Goal: Task Accomplishment & Management: Manage account settings

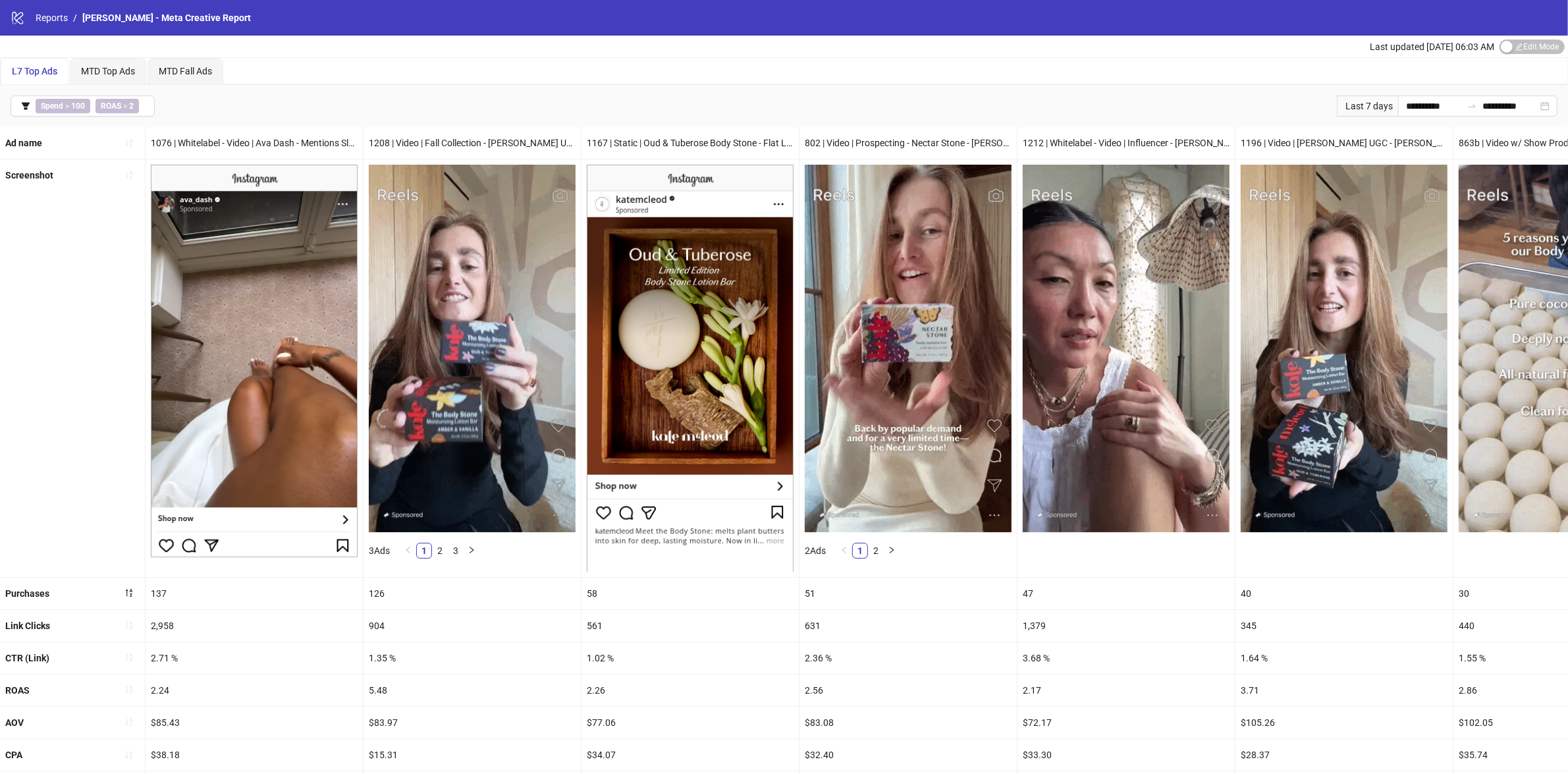
click at [319, 393] on img at bounding box center [254, 361] width 207 height 393
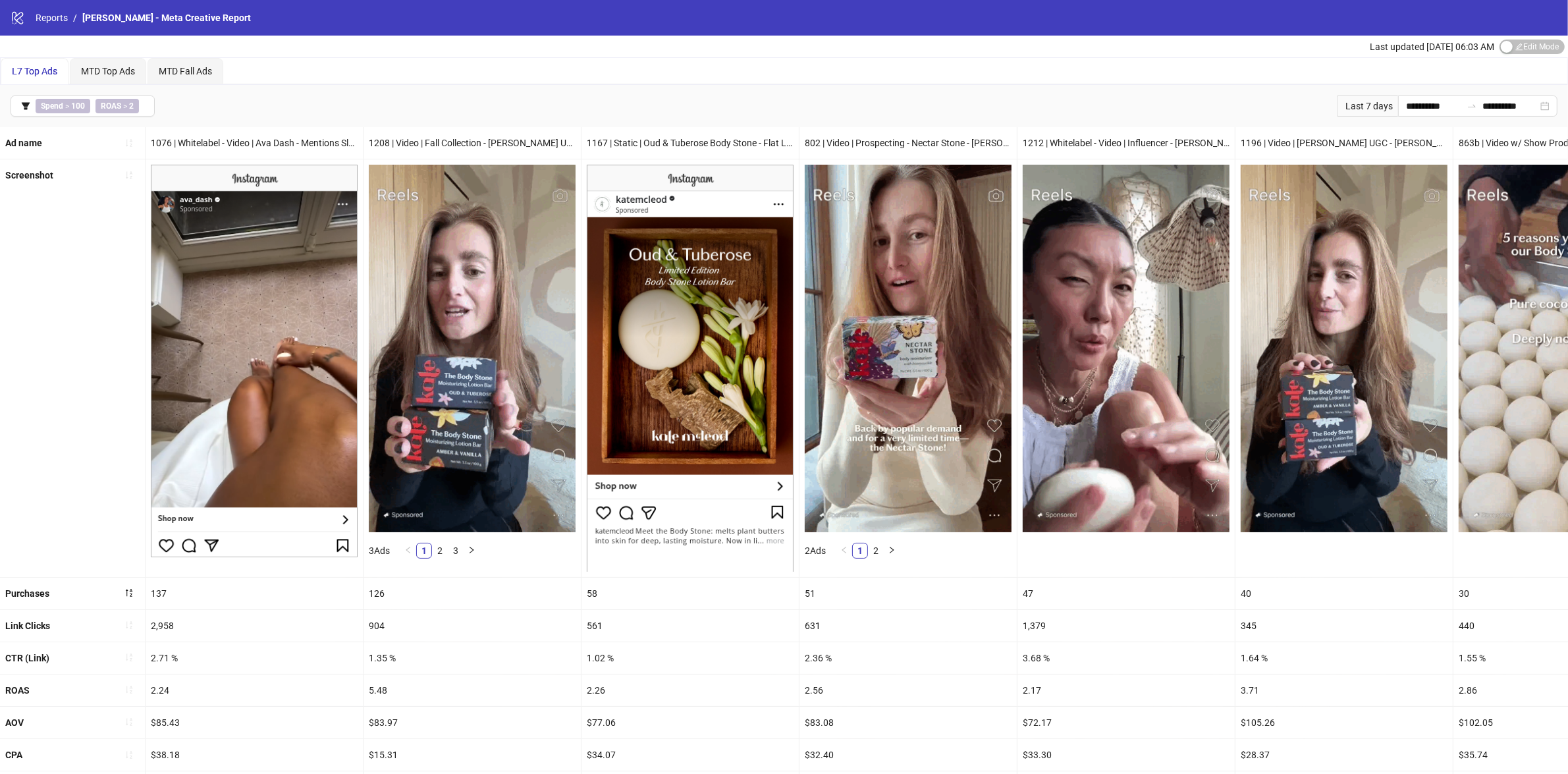
click at [298, 457] on img at bounding box center [254, 361] width 207 height 393
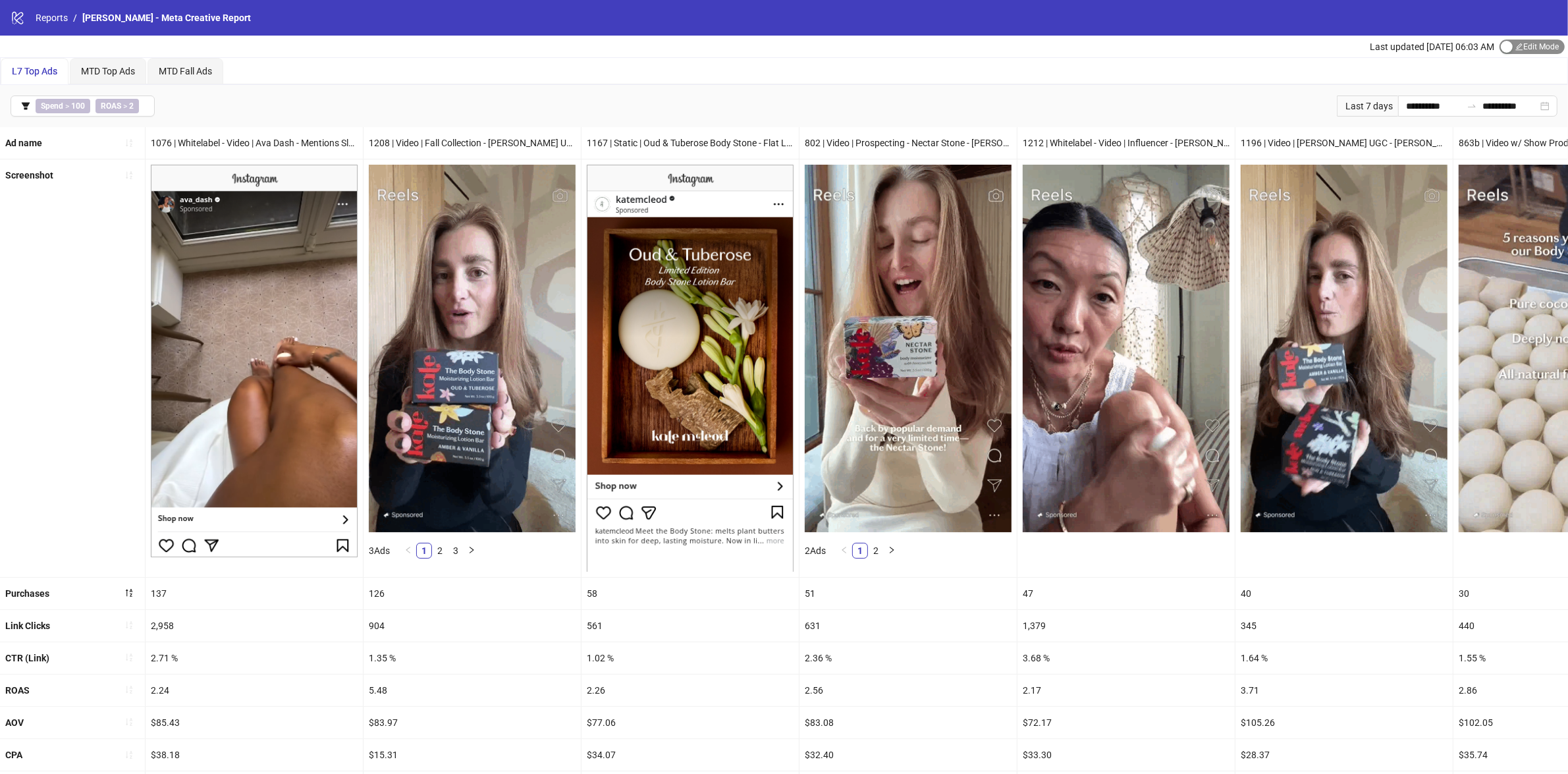
click at [1512, 51] on span "Edit Mode Edit Mode" at bounding box center [1531, 46] width 65 height 14
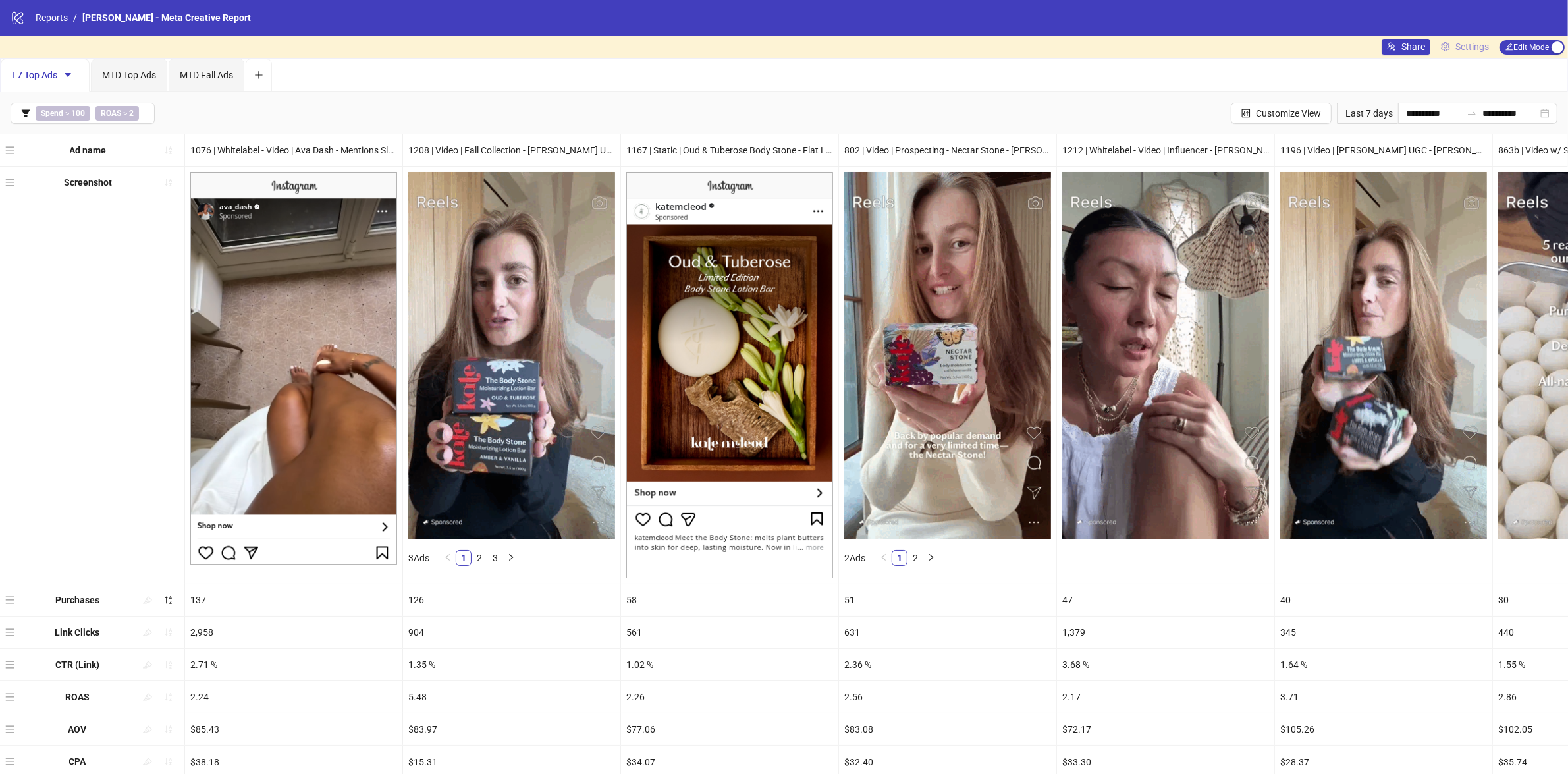
click at [1463, 44] on span "Settings" at bounding box center [1472, 46] width 34 height 14
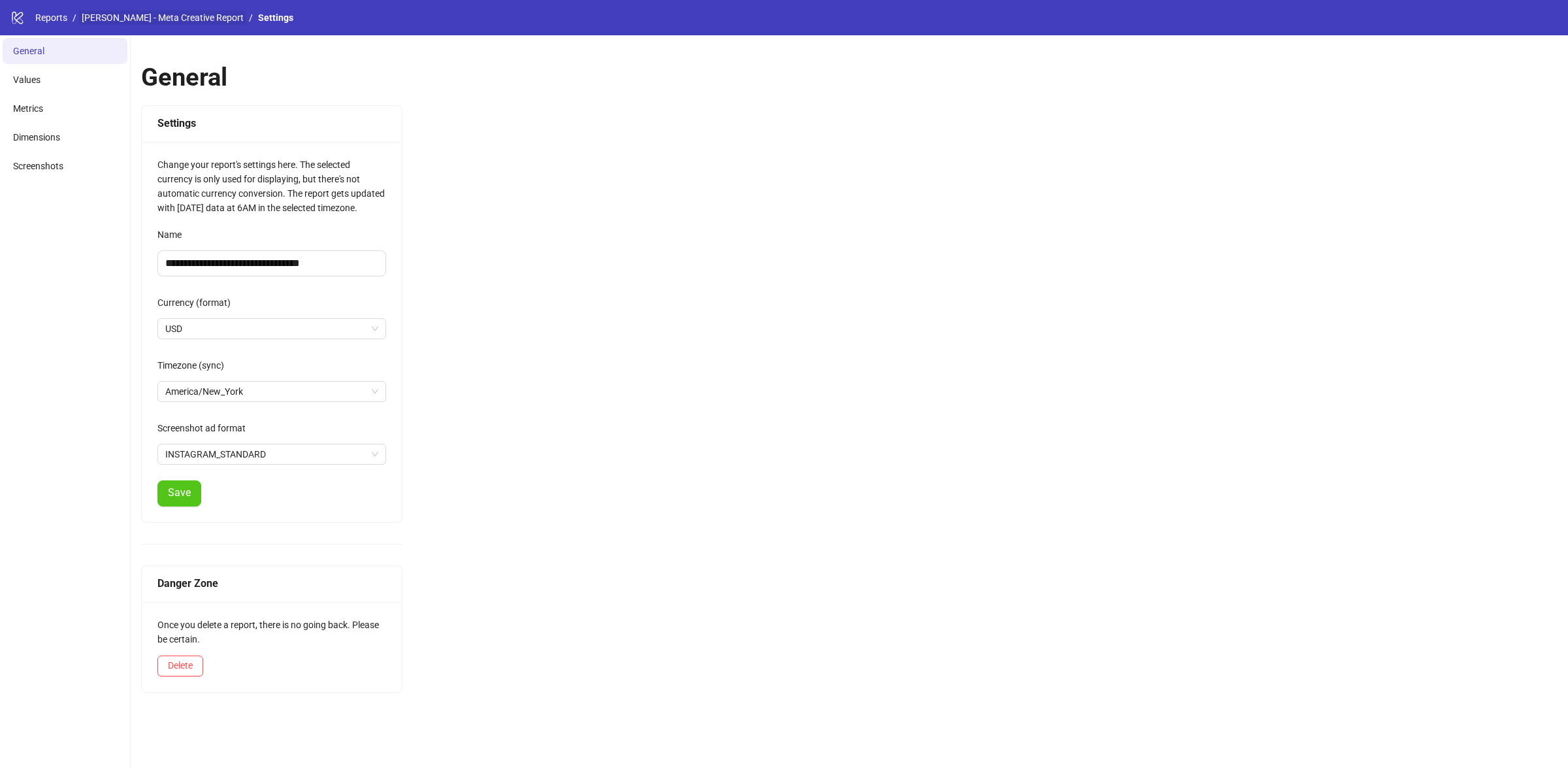
click at [213, 17] on link "[PERSON_NAME] - Meta Creative Report" at bounding box center [163, 18] width 167 height 14
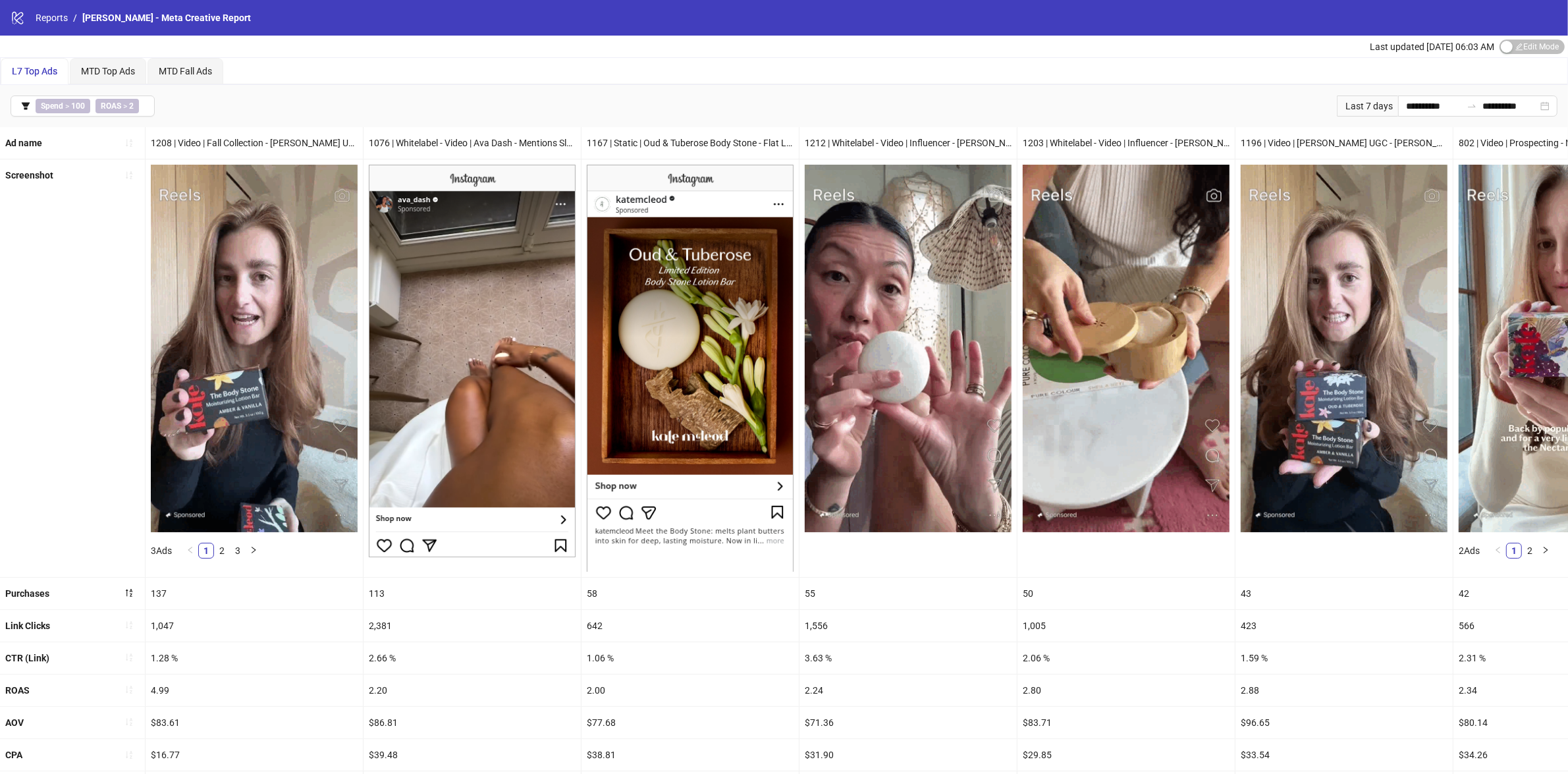
click at [1545, 47] on span "Edit Mode Edit Mode" at bounding box center [1531, 46] width 65 height 14
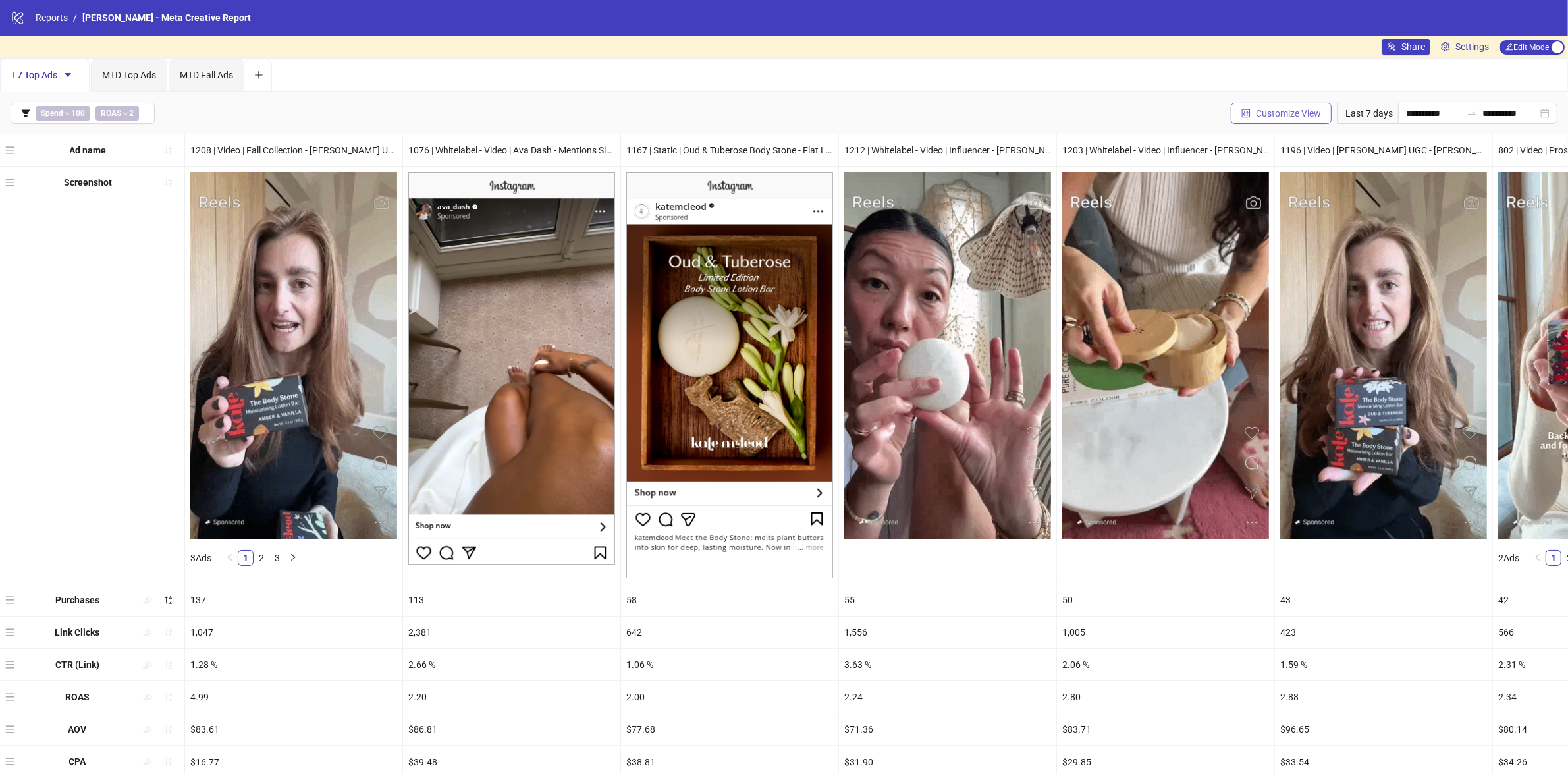
click at [1283, 118] on span "Customize View" at bounding box center [1287, 114] width 65 height 11
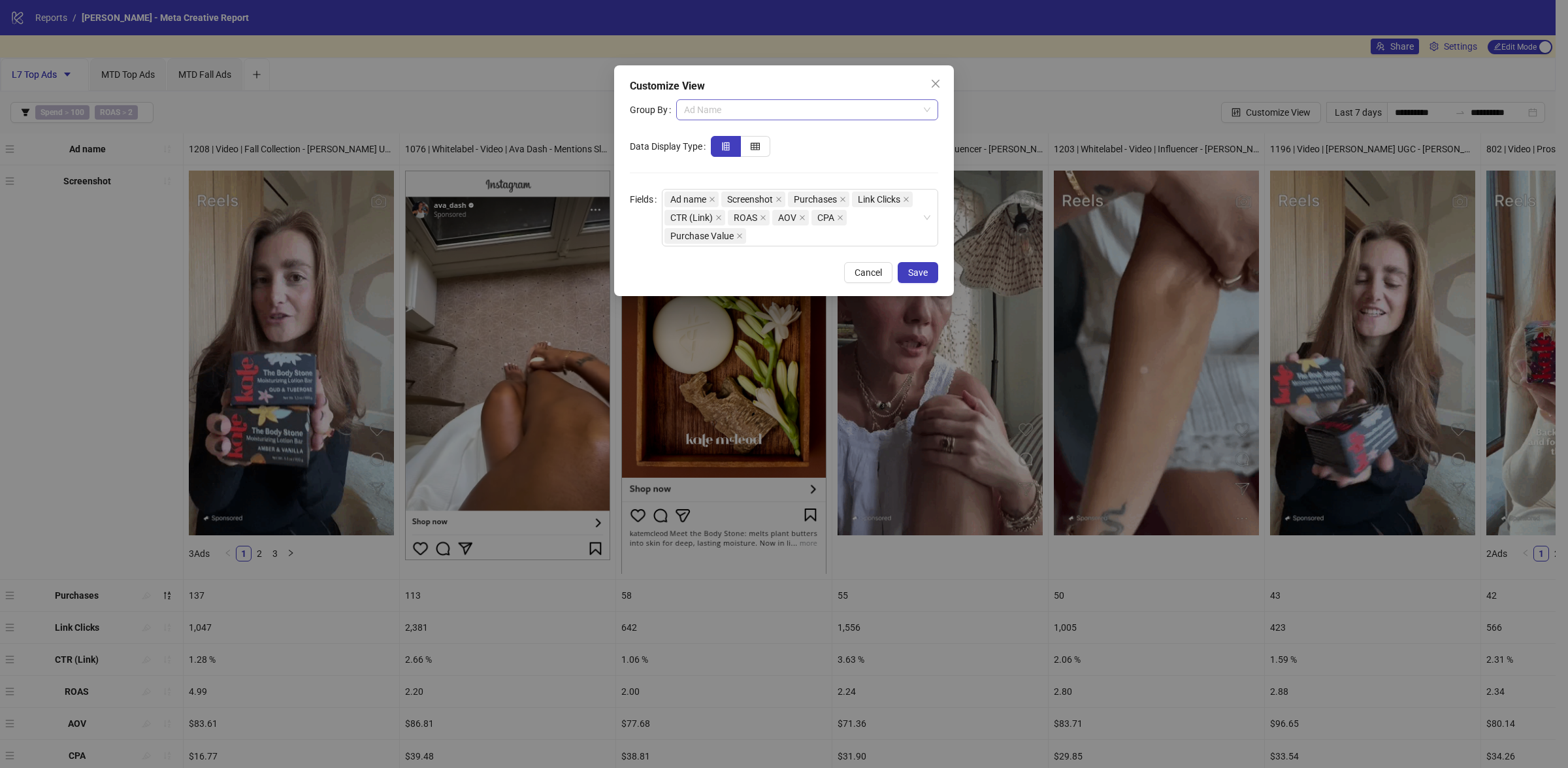
click at [708, 116] on span "Ad Name" at bounding box center [806, 109] width 246 height 19
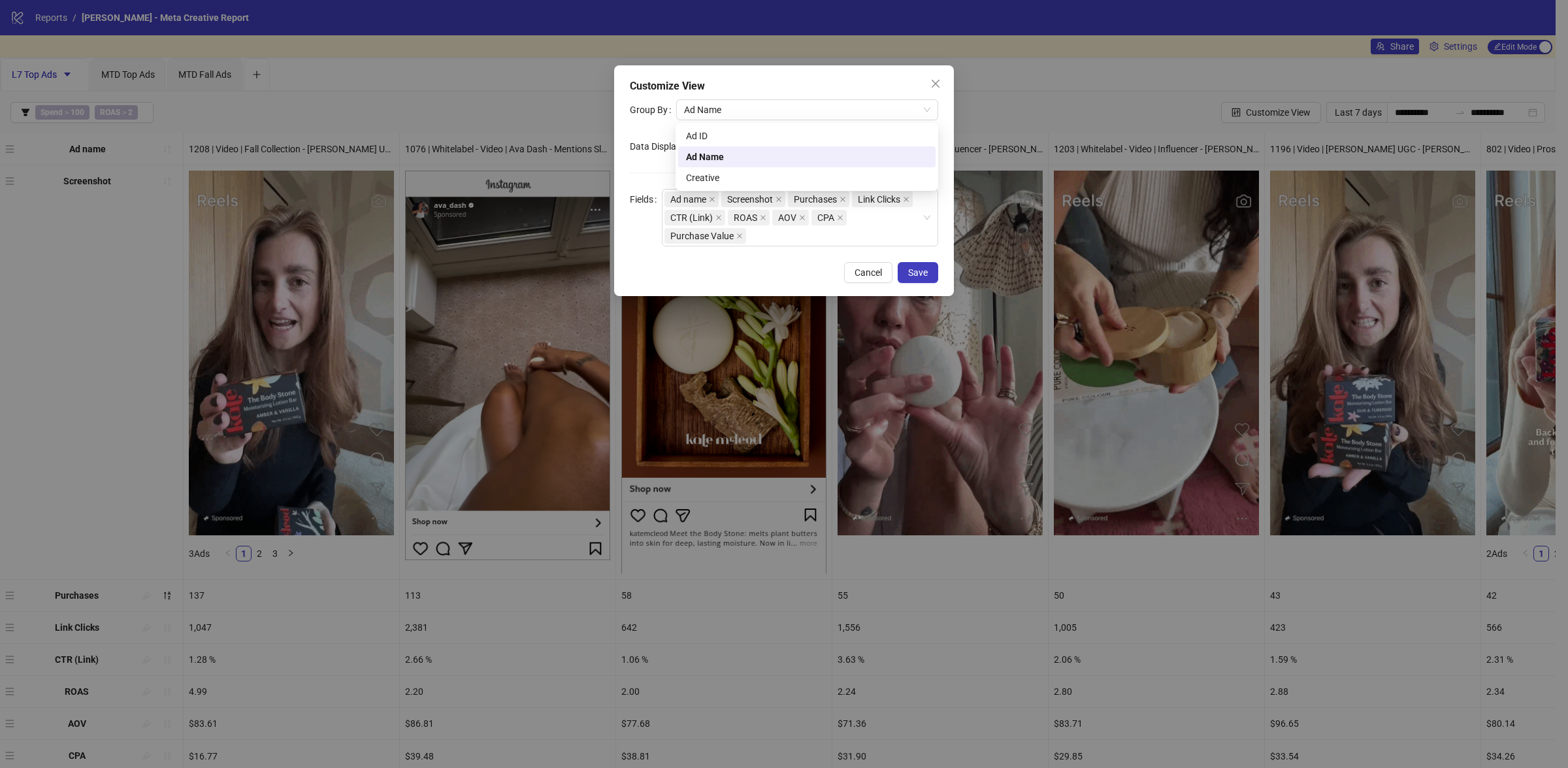
click at [725, 89] on div "Customize View" at bounding box center [784, 86] width 308 height 16
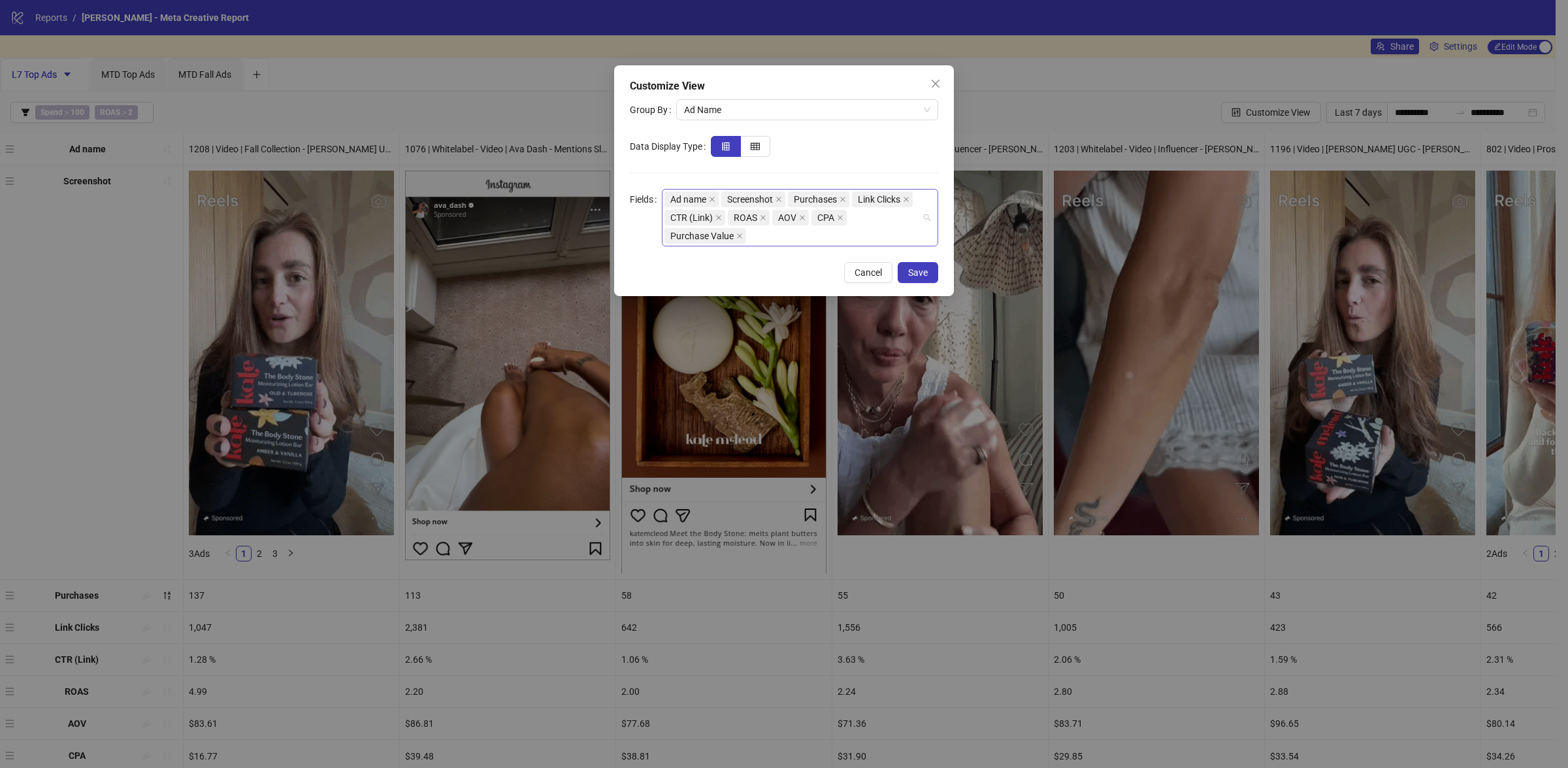
click at [804, 237] on div "Ad name Screenshot Purchases Link Clicks CTR (Link) ROAS AOV CPA Purchase Value" at bounding box center [793, 218] width 257 height 55
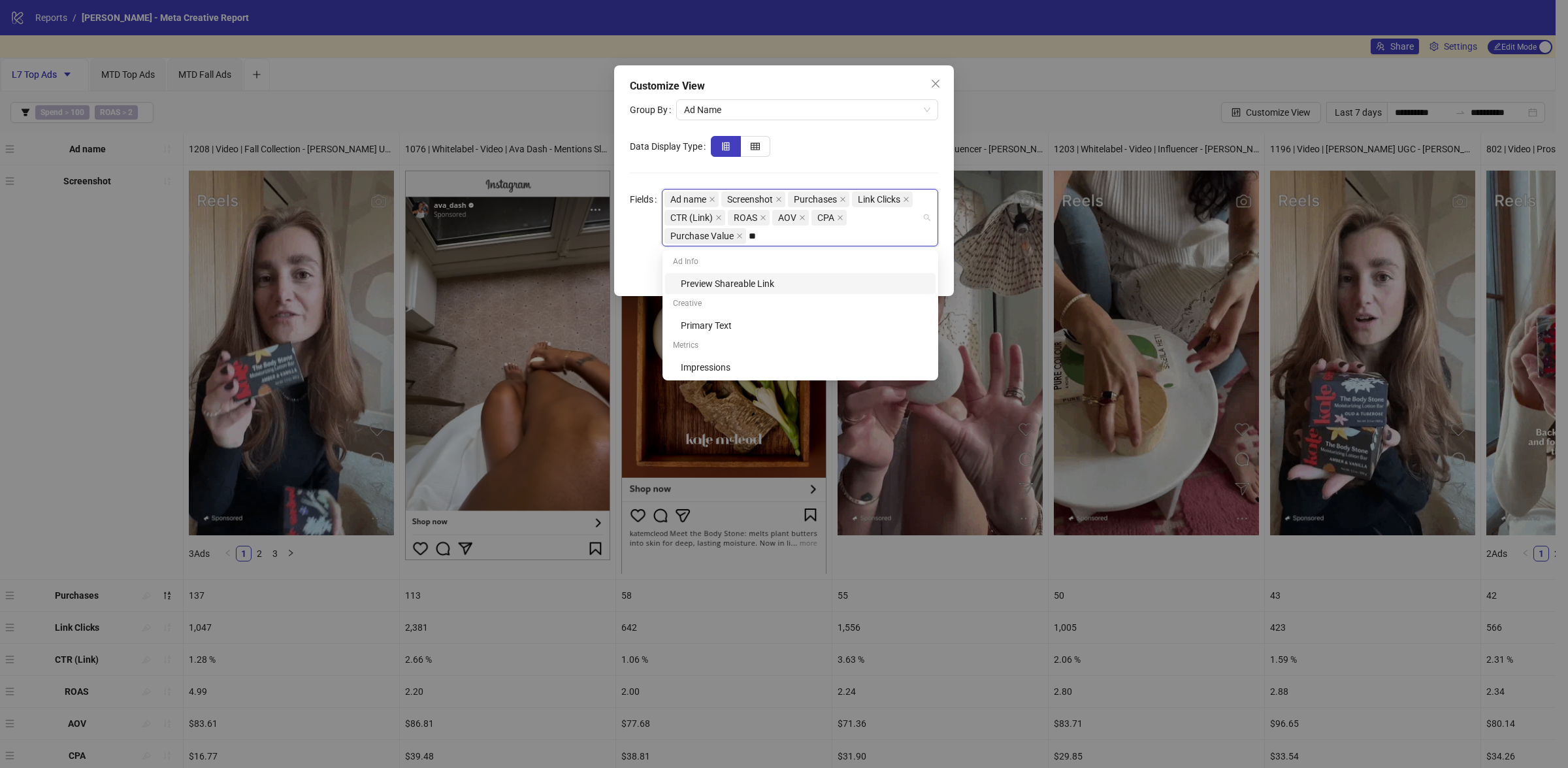
type input "***"
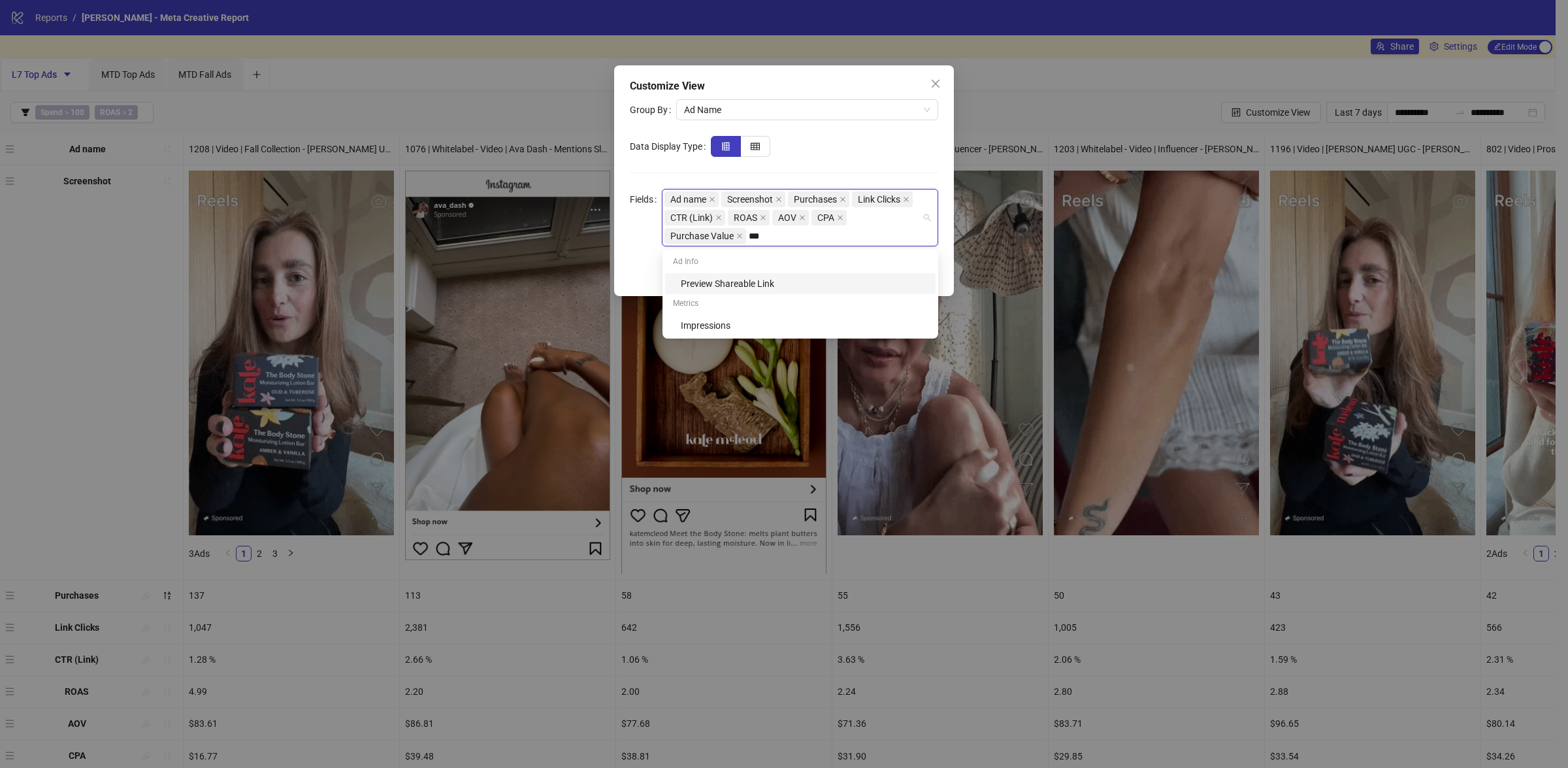
click at [794, 281] on div "Preview Shareable Link" at bounding box center [804, 283] width 247 height 14
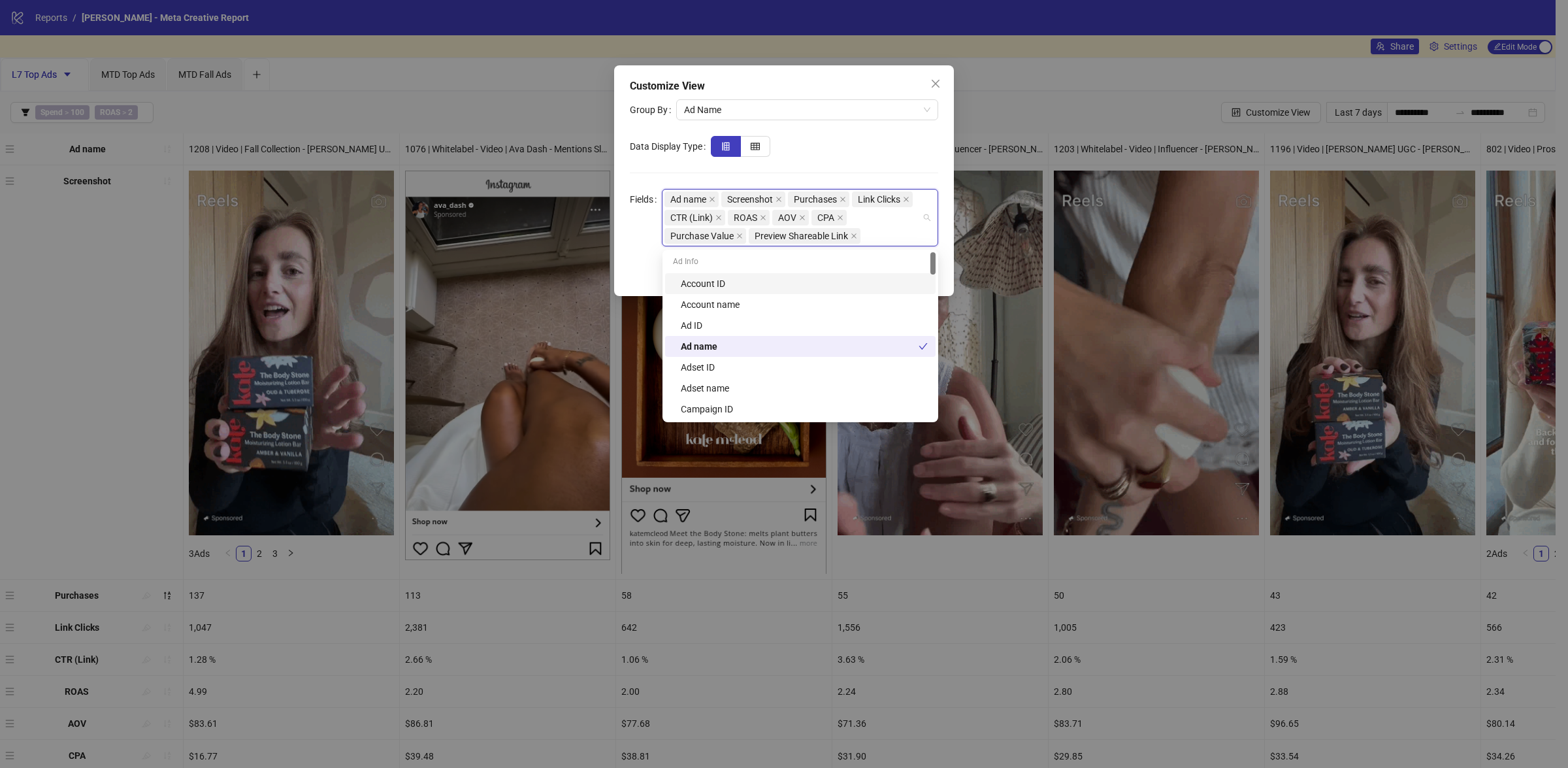
click at [647, 269] on div "Cancel Save" at bounding box center [784, 272] width 308 height 21
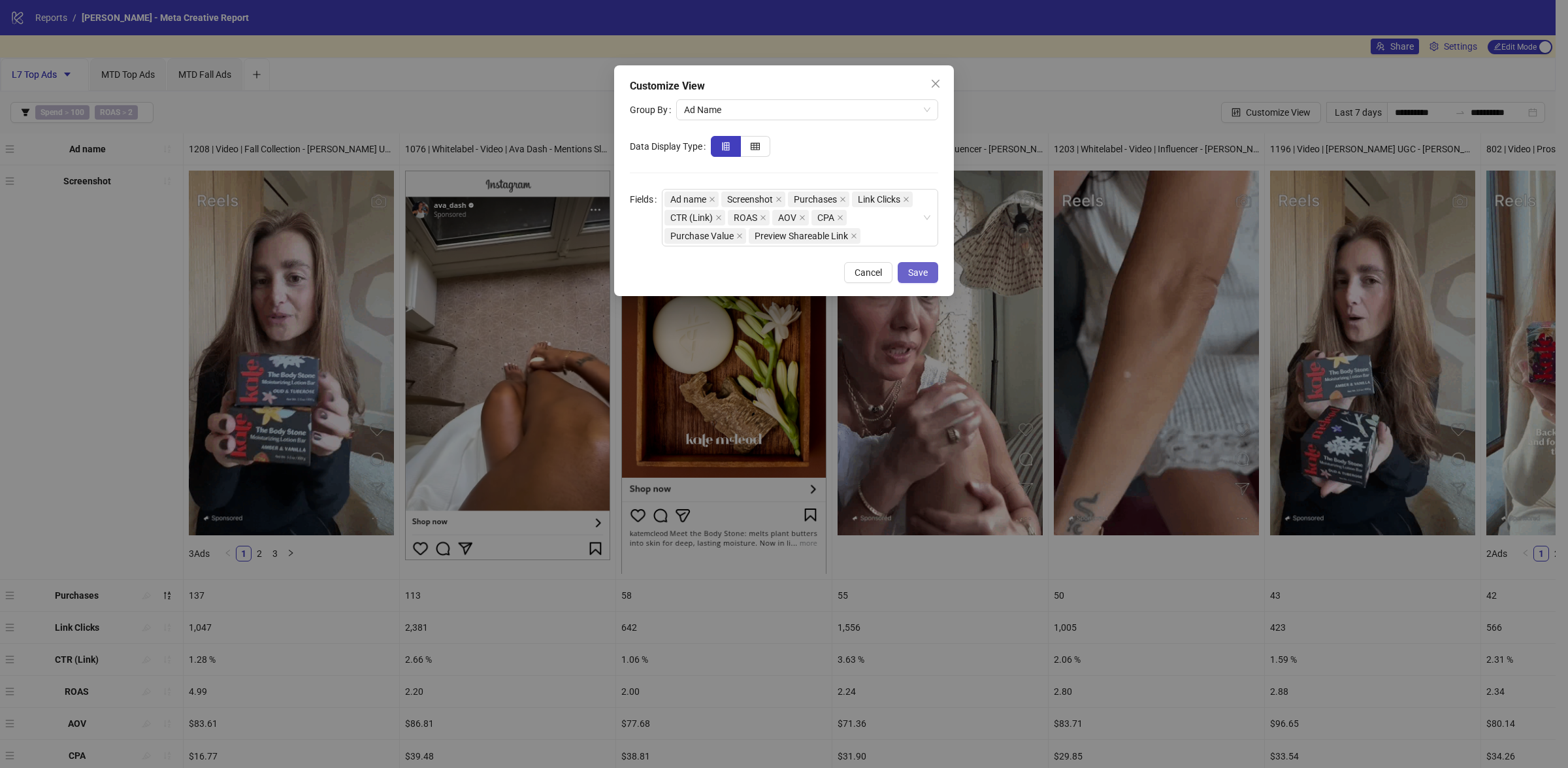
click at [924, 269] on span "Save" at bounding box center [918, 272] width 19 height 11
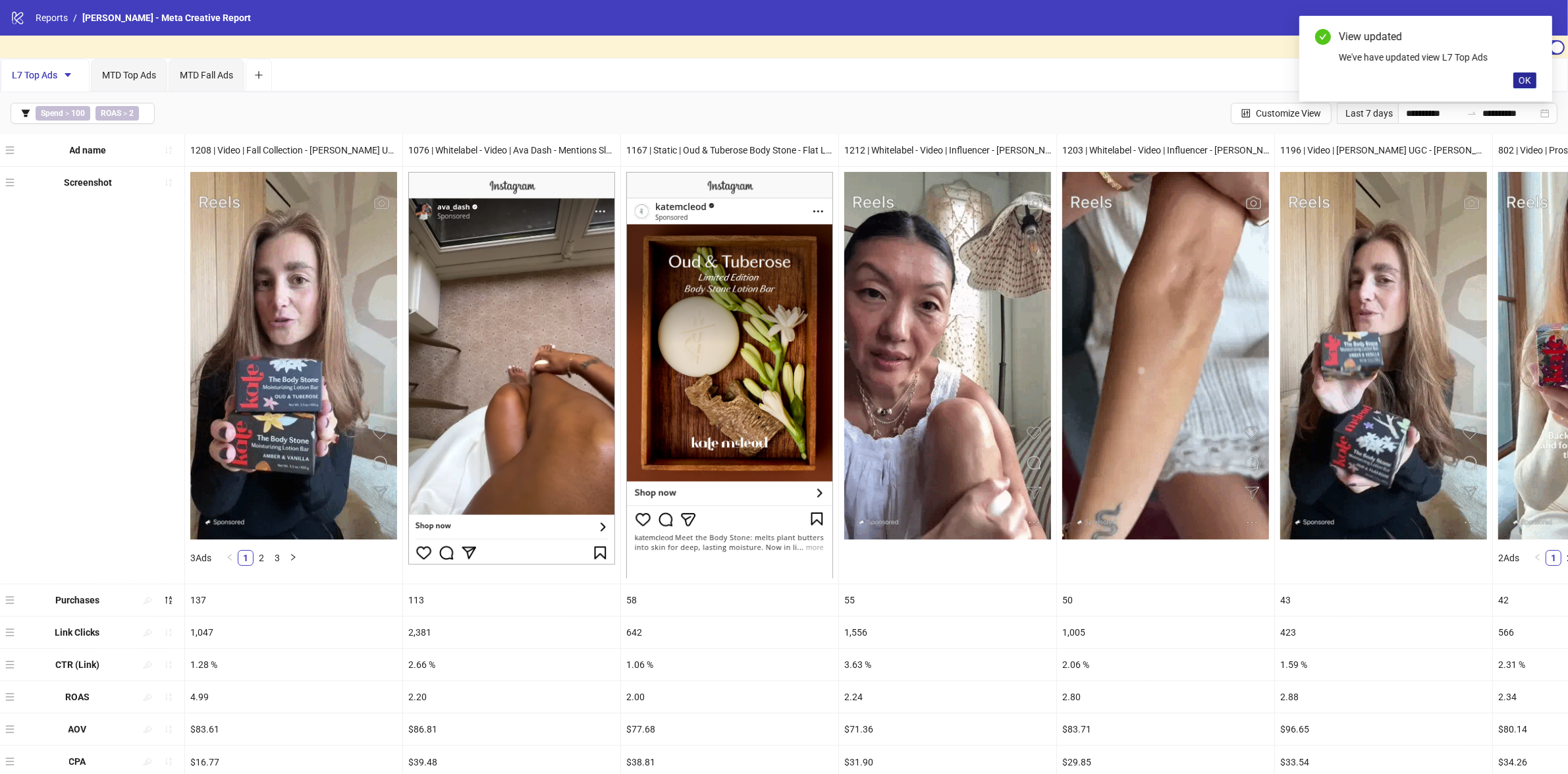
click at [1525, 81] on span "OK" at bounding box center [1524, 80] width 12 height 11
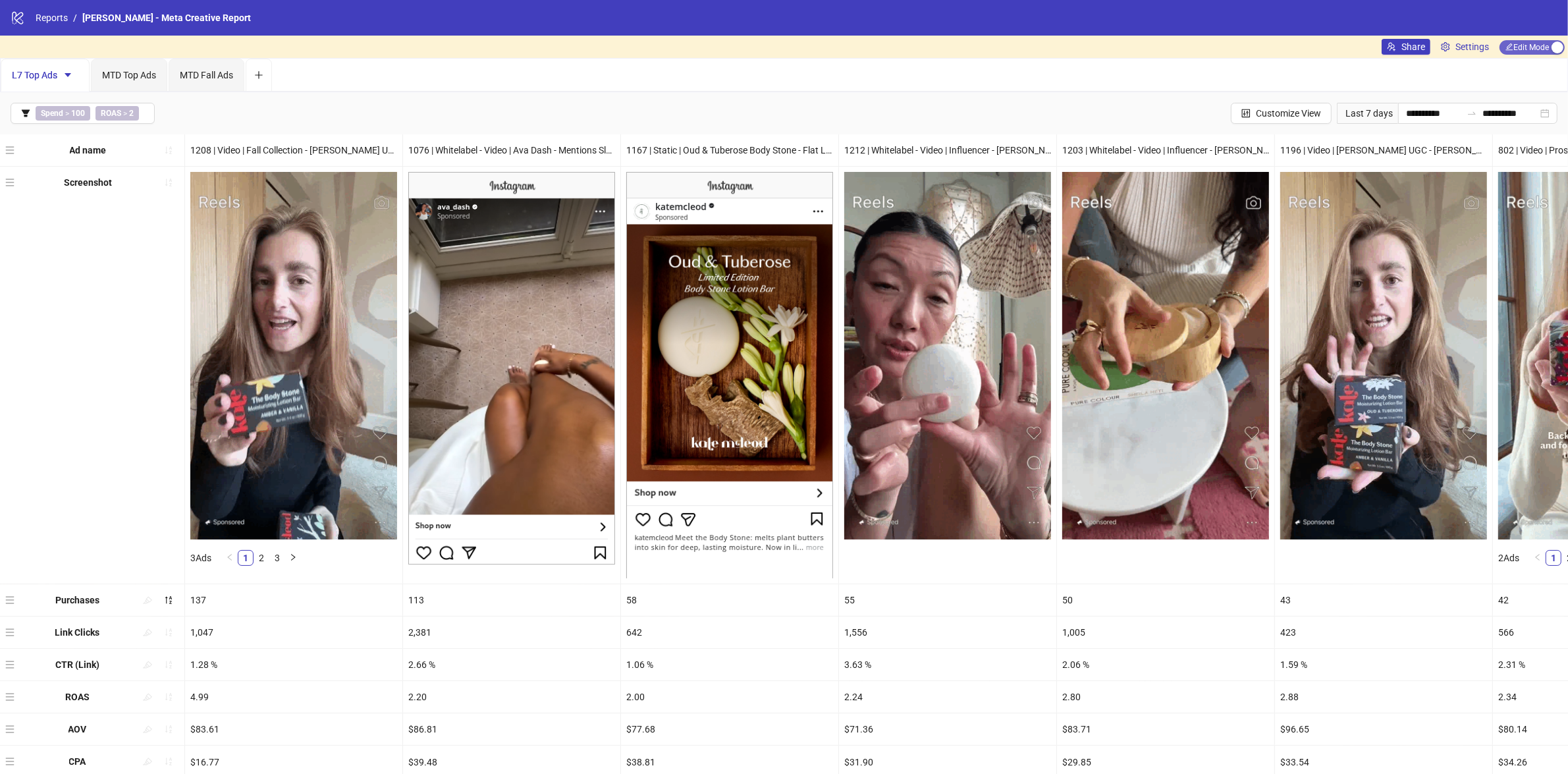
click at [1543, 51] on span "Edit Mode Edit Mode" at bounding box center [1531, 47] width 65 height 14
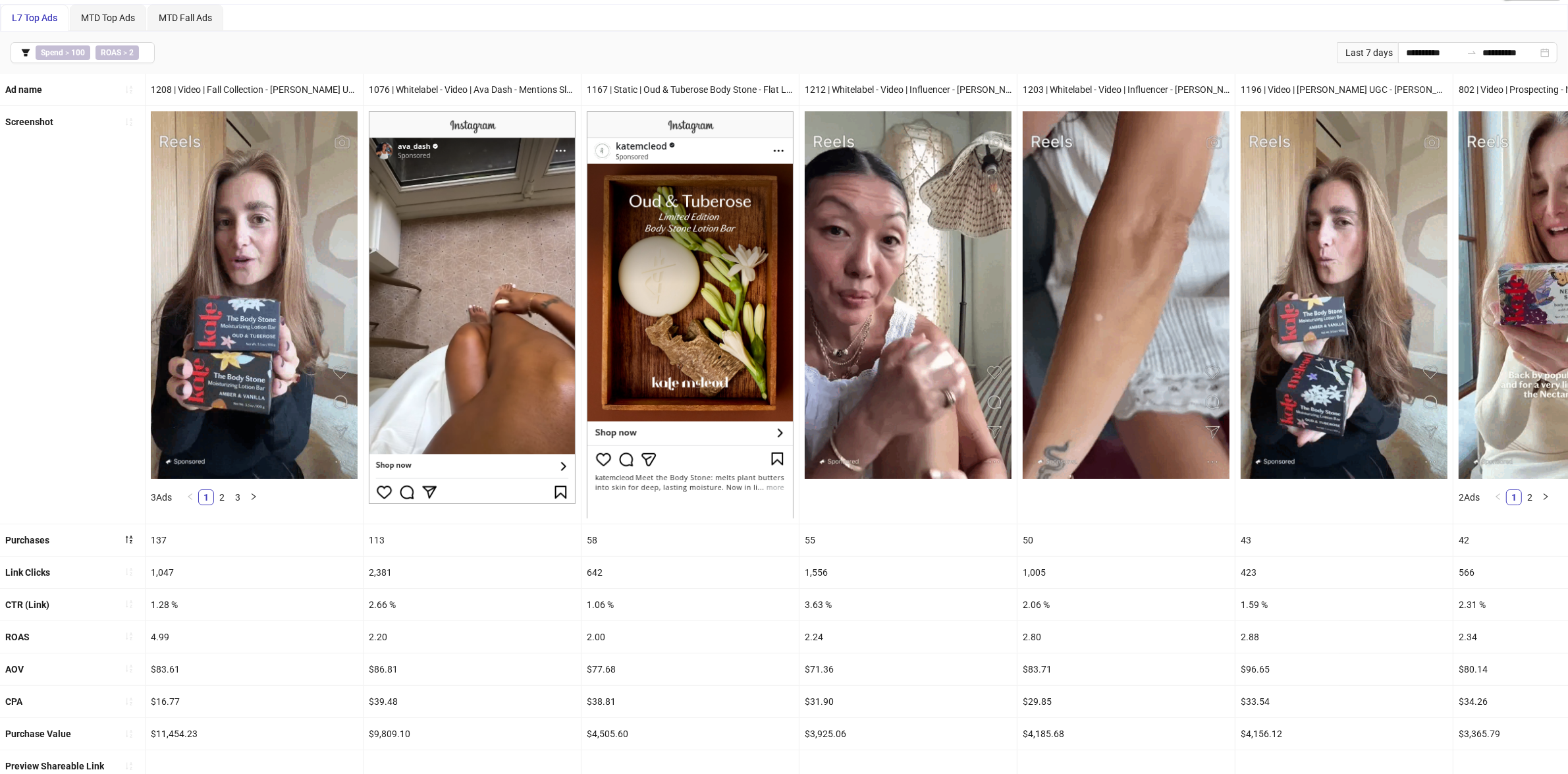
scroll to position [99, 0]
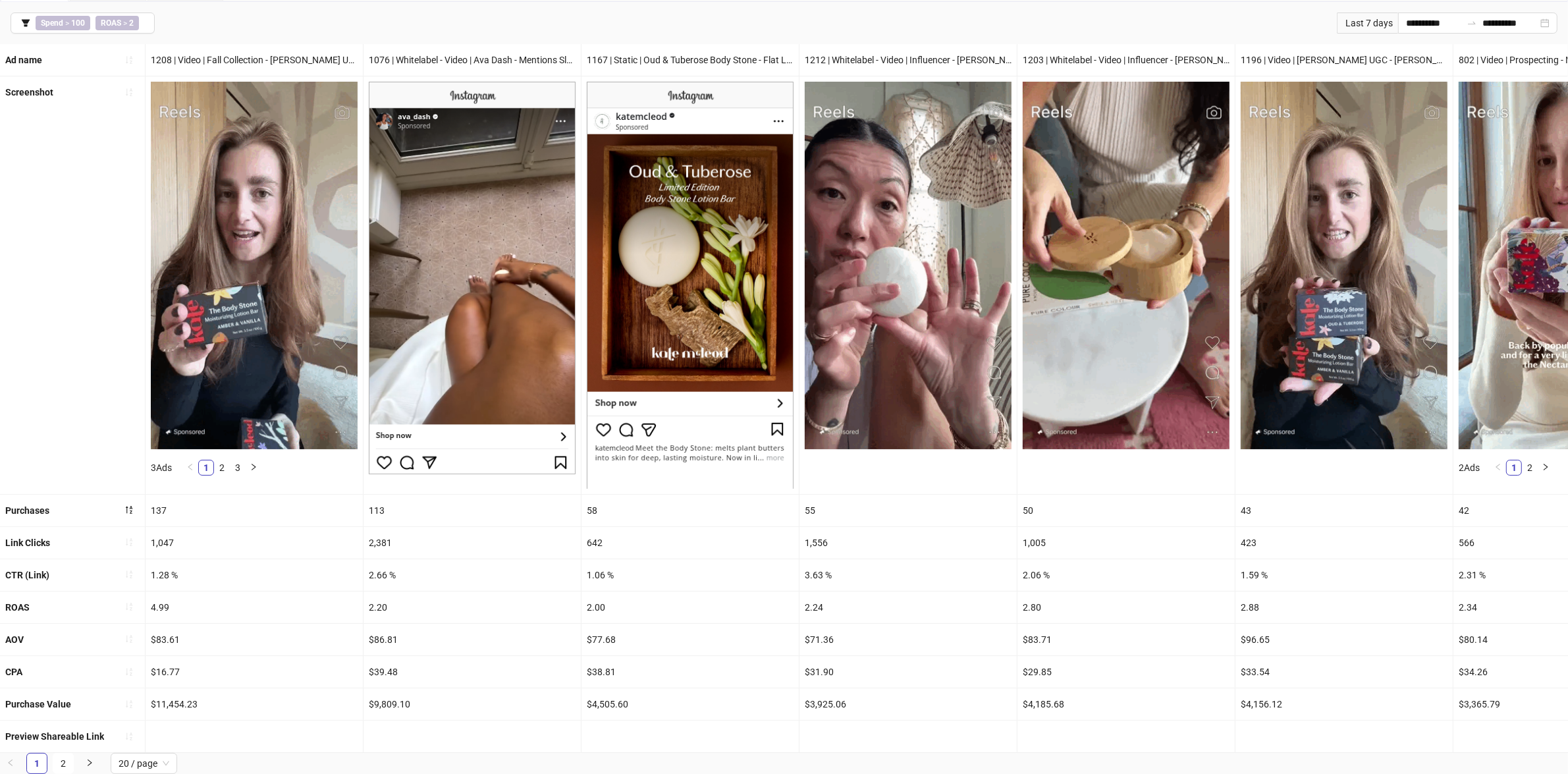
click at [225, 732] on div at bounding box center [254, 737] width 218 height 32
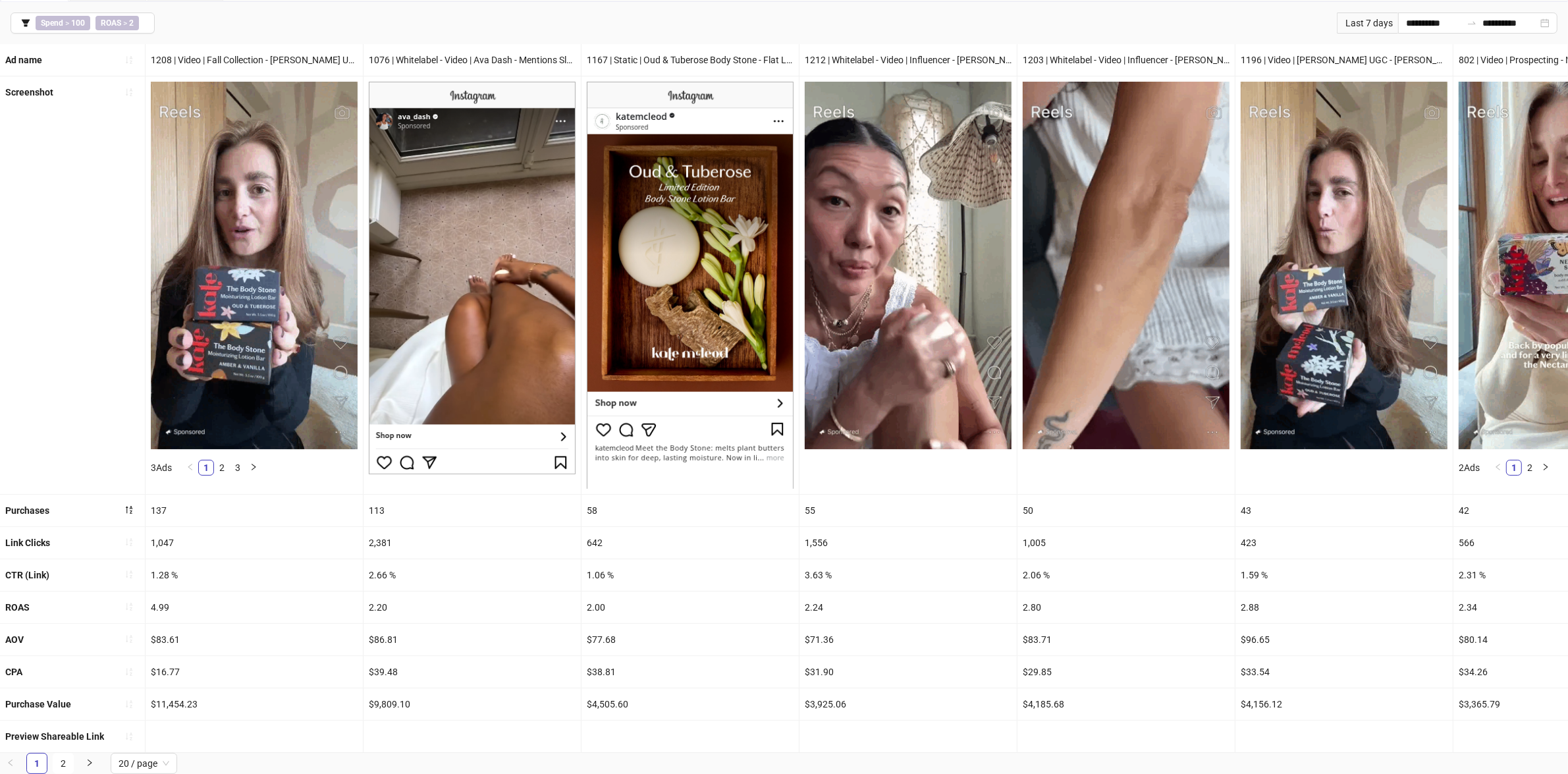
click at [540, 721] on div at bounding box center [472, 737] width 218 height 32
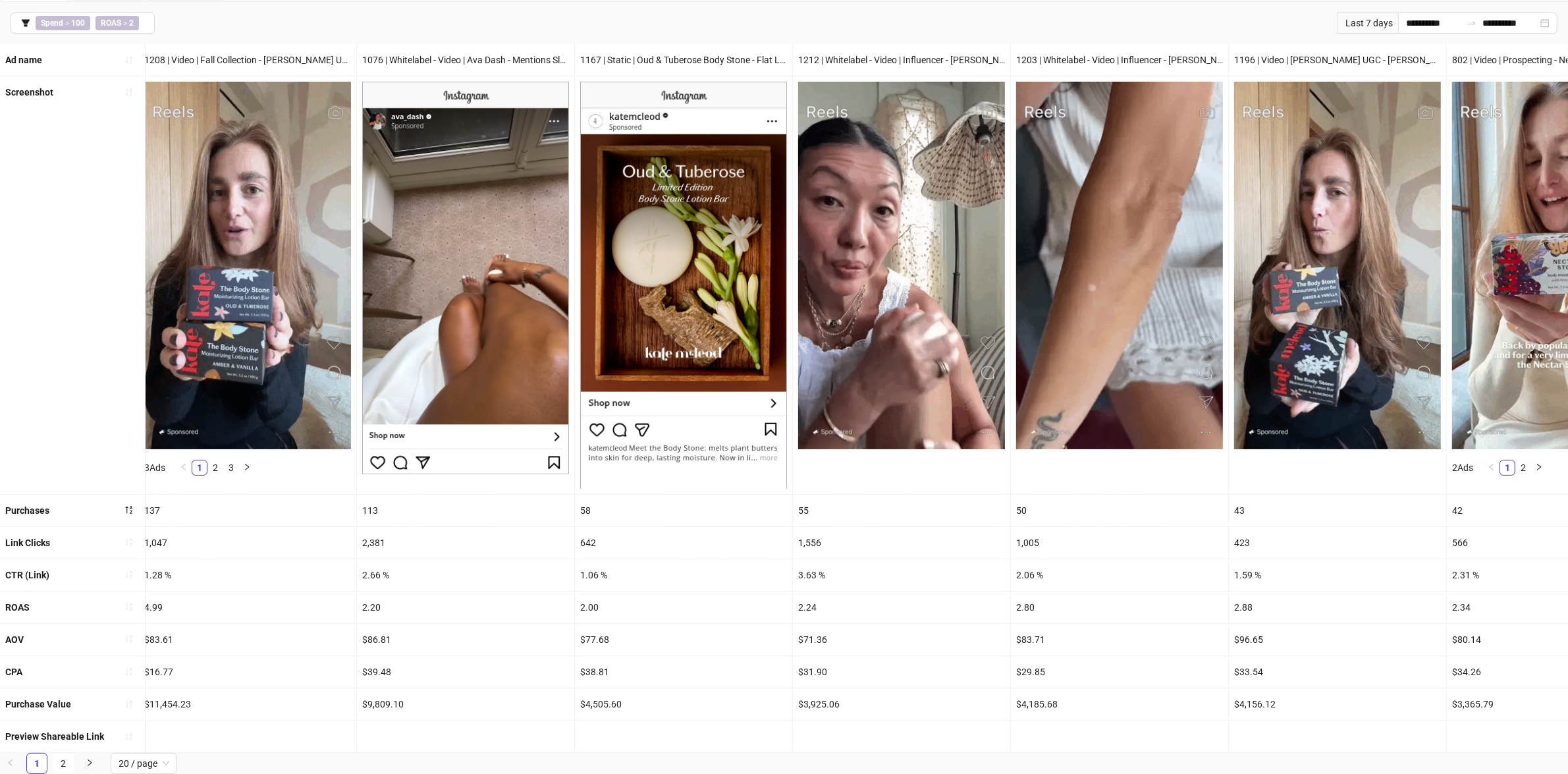
scroll to position [0, 0]
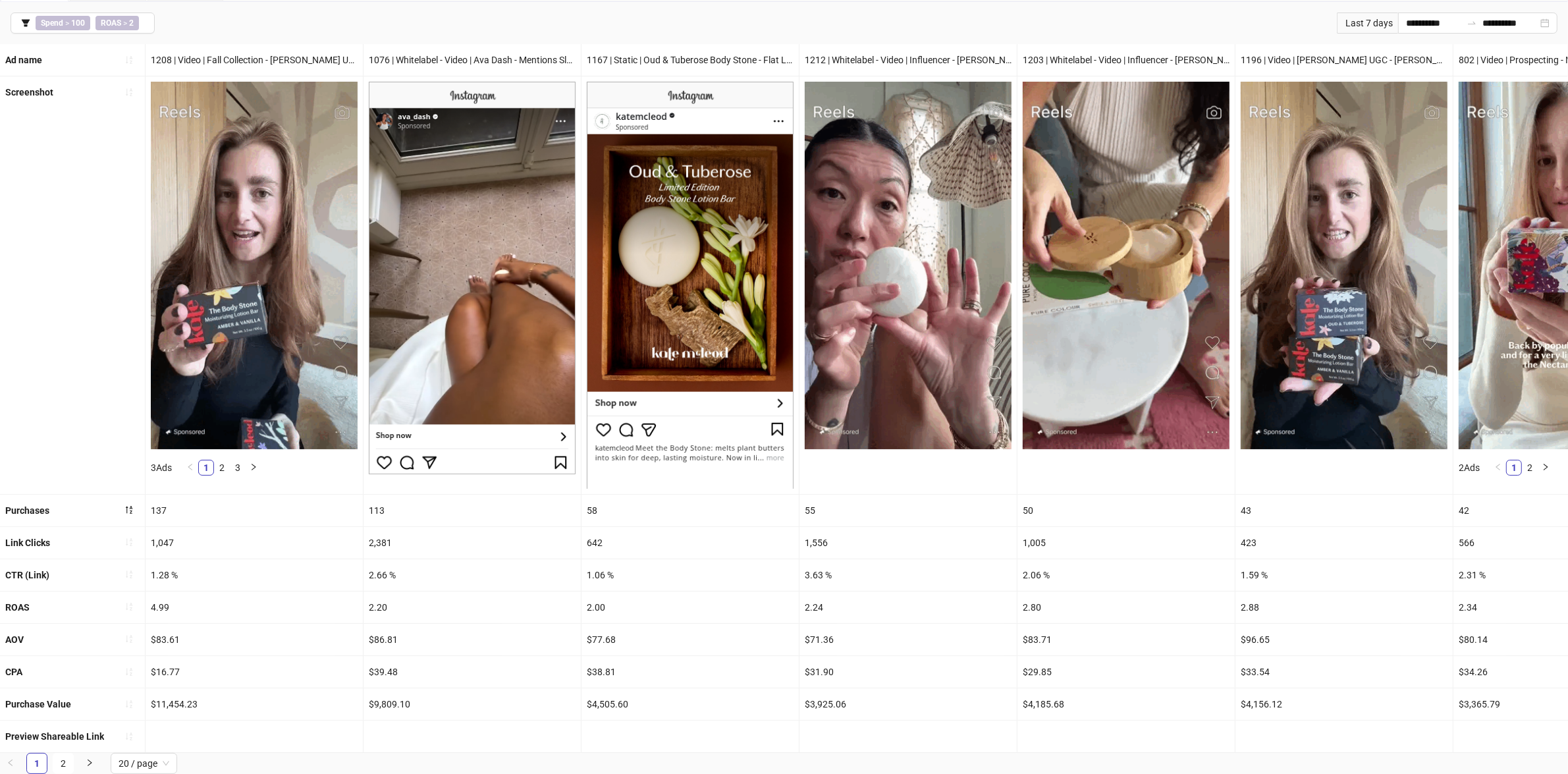
click at [251, 721] on div at bounding box center [254, 737] width 218 height 32
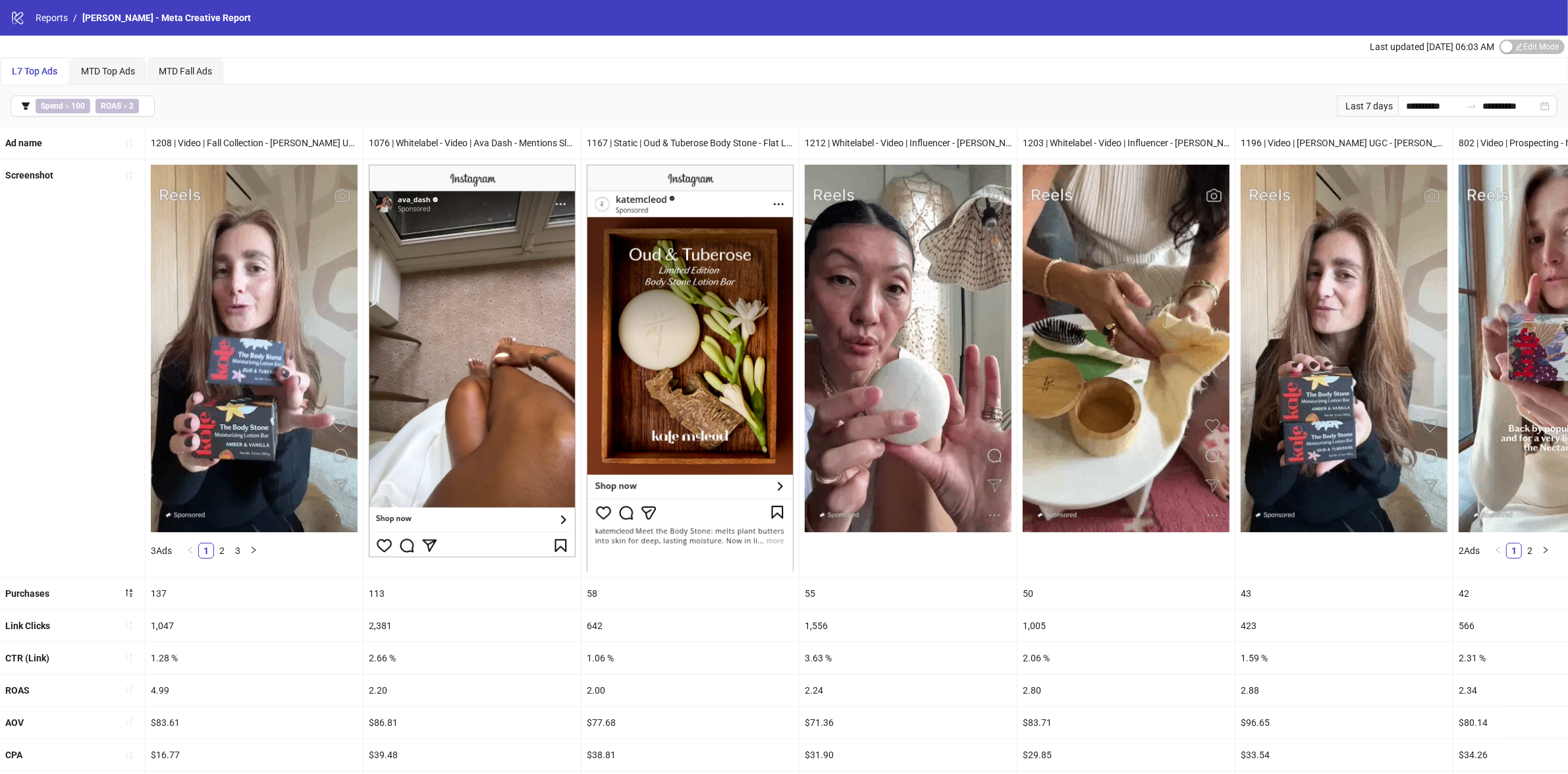
click at [598, 370] on img at bounding box center [689, 367] width 207 height 406
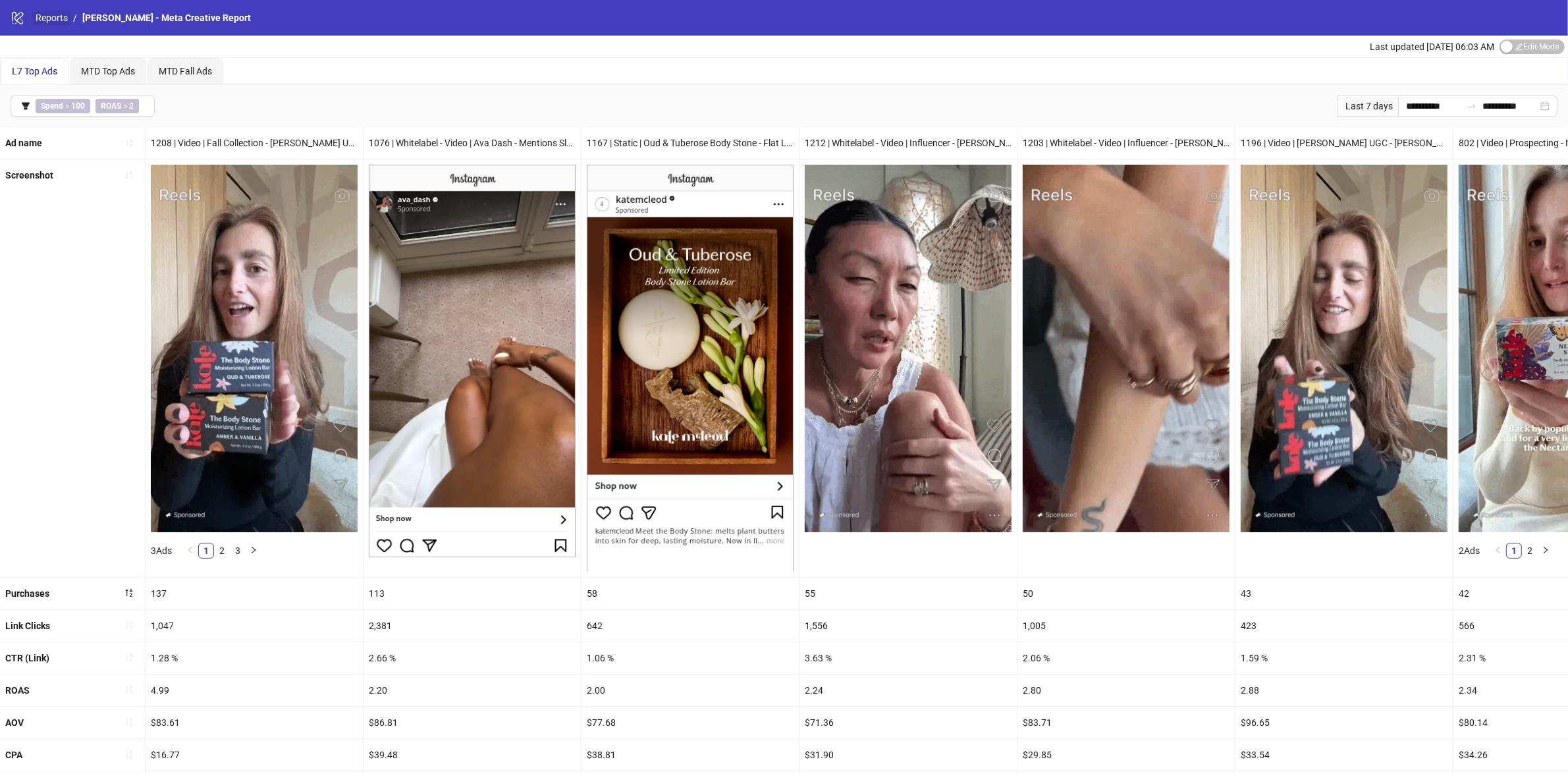
click at [51, 17] on link "Reports" at bounding box center [52, 18] width 37 height 14
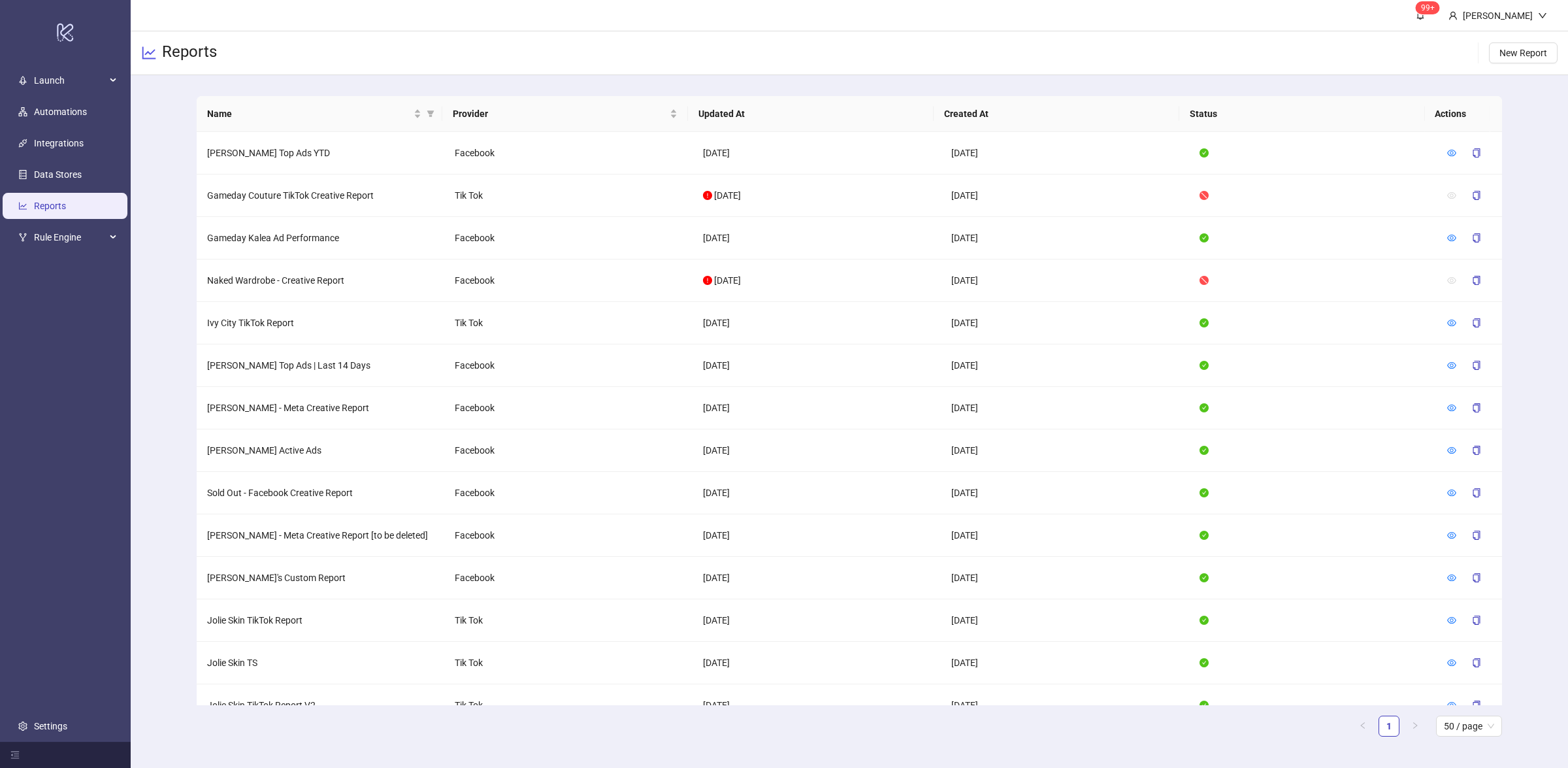
click at [190, 274] on main "Name Provider Updated At Created At Status Actions [PERSON_NAME] Top Ads YTD Fa…" at bounding box center [849, 421] width 1326 height 693
drag, startPoint x: 188, startPoint y: 331, endPoint x: 185, endPoint y: 322, distance: 9.5
click at [189, 331] on main "Name Provider Updated At Created At Status Actions [PERSON_NAME] Top Ads YTD Fa…" at bounding box center [849, 421] width 1326 height 693
click at [71, 107] on link "Automations" at bounding box center [61, 112] width 53 height 11
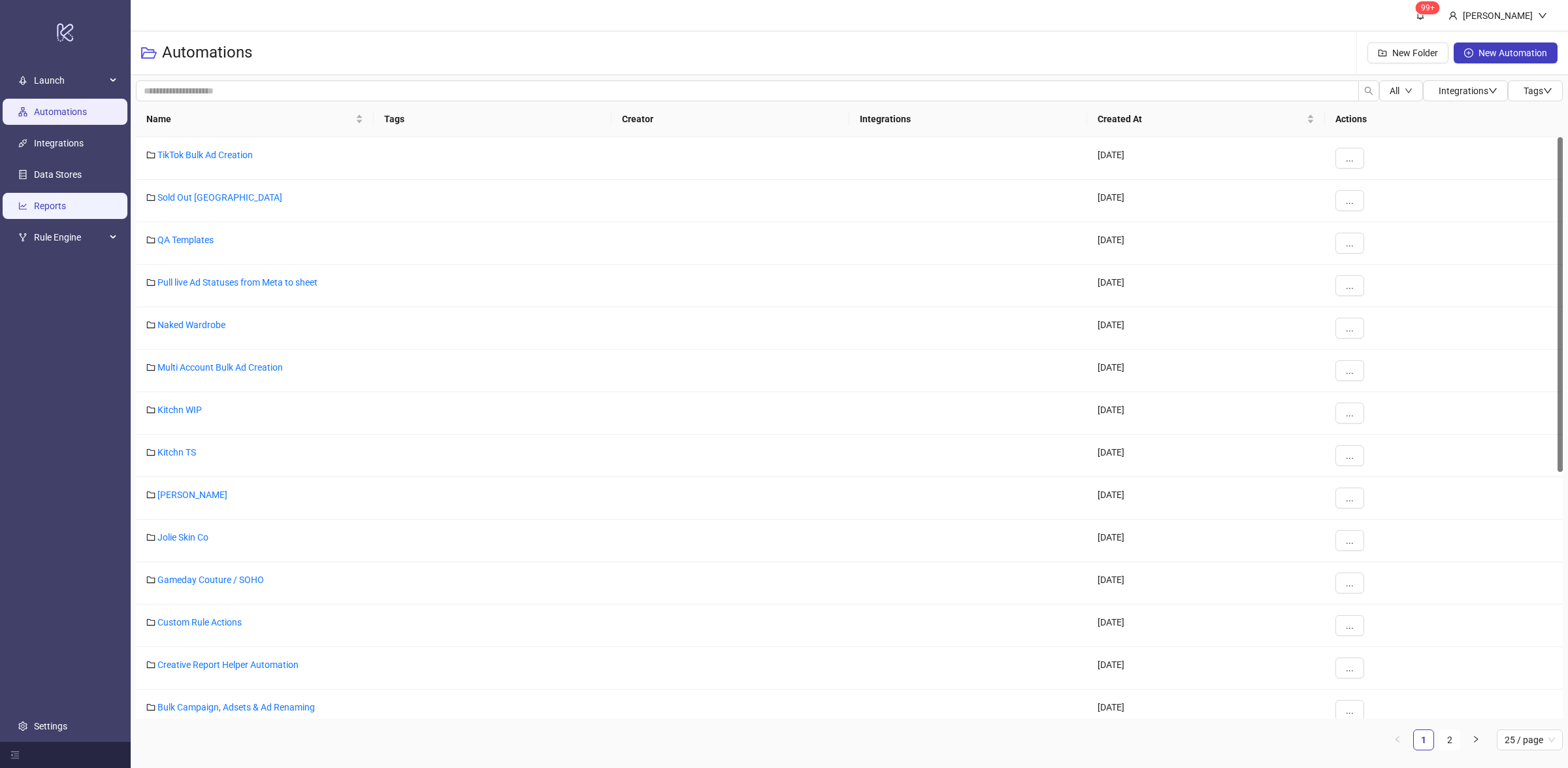
click at [60, 204] on link "Reports" at bounding box center [50, 206] width 32 height 11
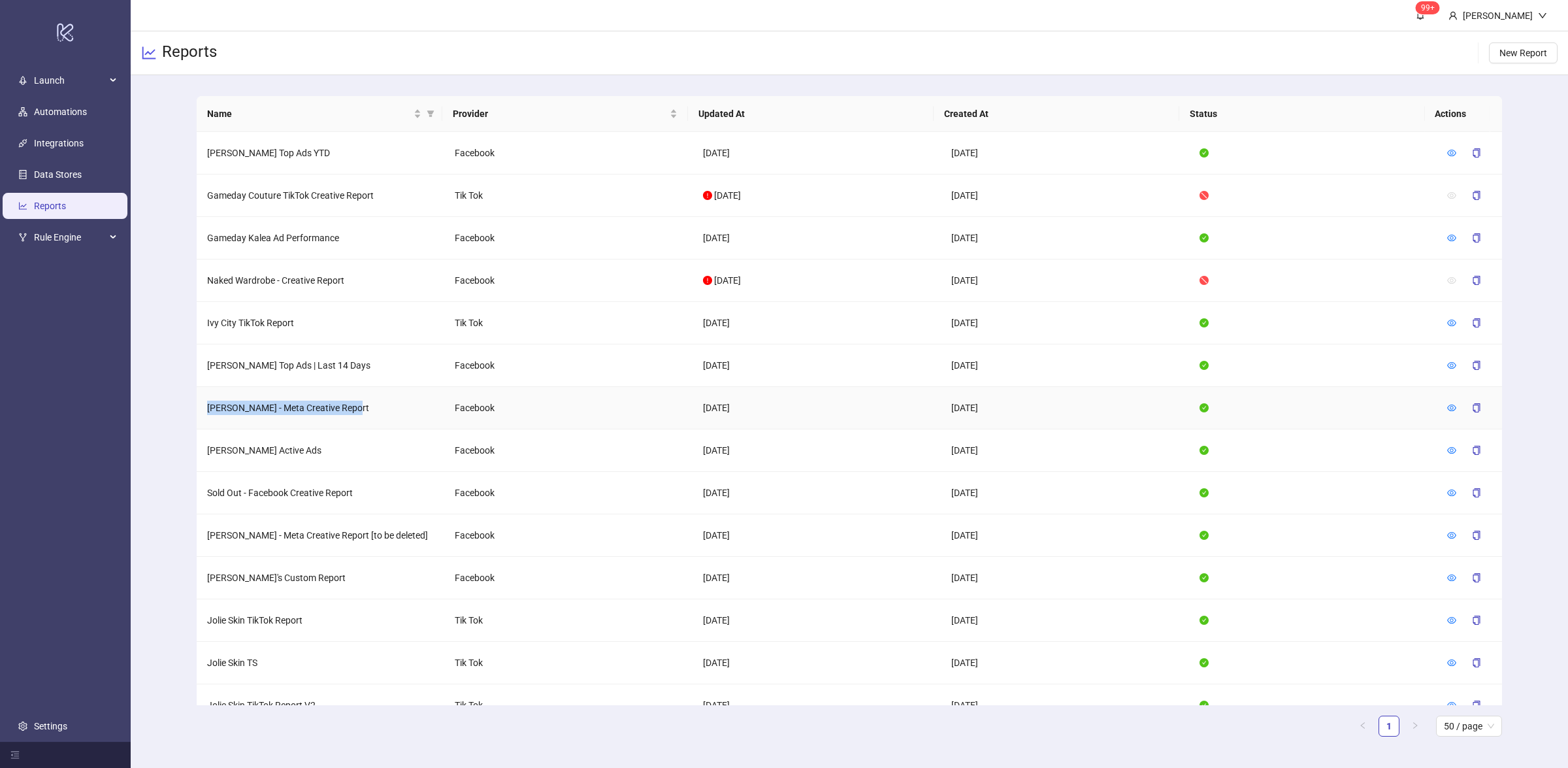
drag, startPoint x: 204, startPoint y: 407, endPoint x: 377, endPoint y: 407, distance: 173.0
click at [377, 407] on td "[PERSON_NAME] - Meta Creative Report" at bounding box center [321, 408] width 249 height 42
copy td "[PERSON_NAME] - Meta Creative Report"
click at [395, 413] on td "[PERSON_NAME] - Meta Creative Report" at bounding box center [321, 408] width 249 height 42
click at [1447, 406] on icon "eye" at bounding box center [1452, 407] width 9 height 6
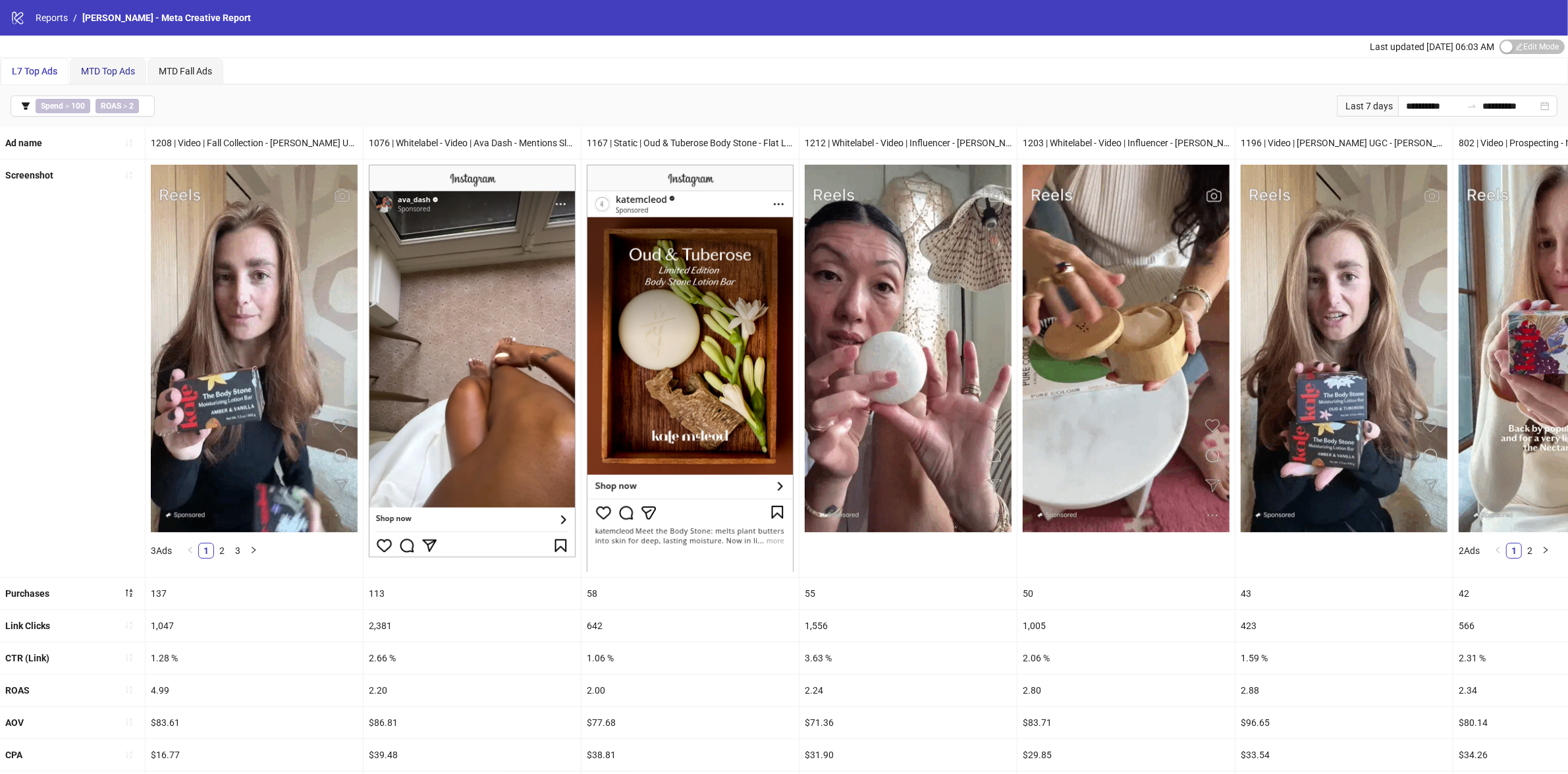
click at [98, 68] on span "MTD Top Ads" at bounding box center [107, 71] width 54 height 11
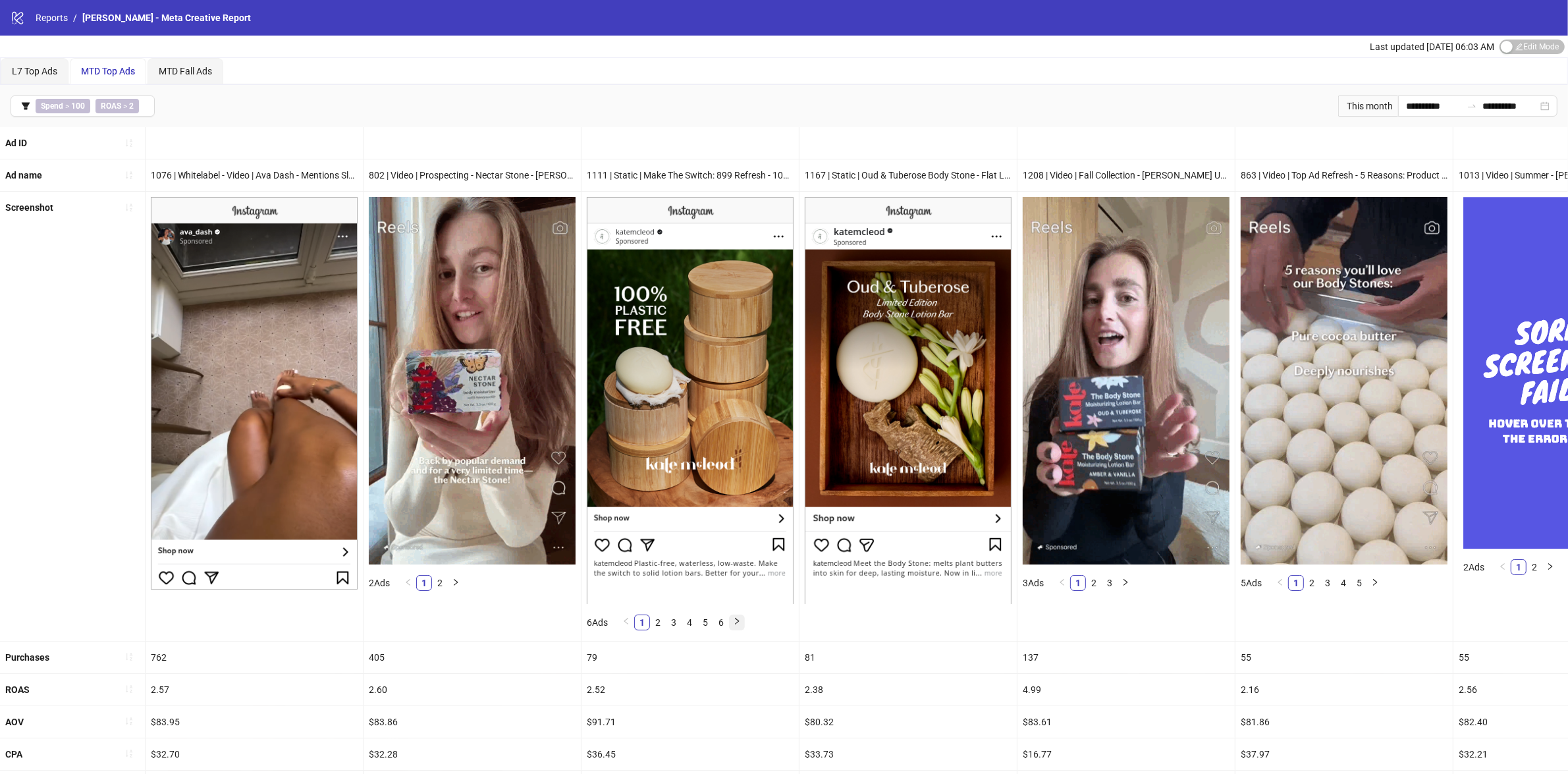
click at [744, 624] on button "button" at bounding box center [736, 622] width 16 height 16
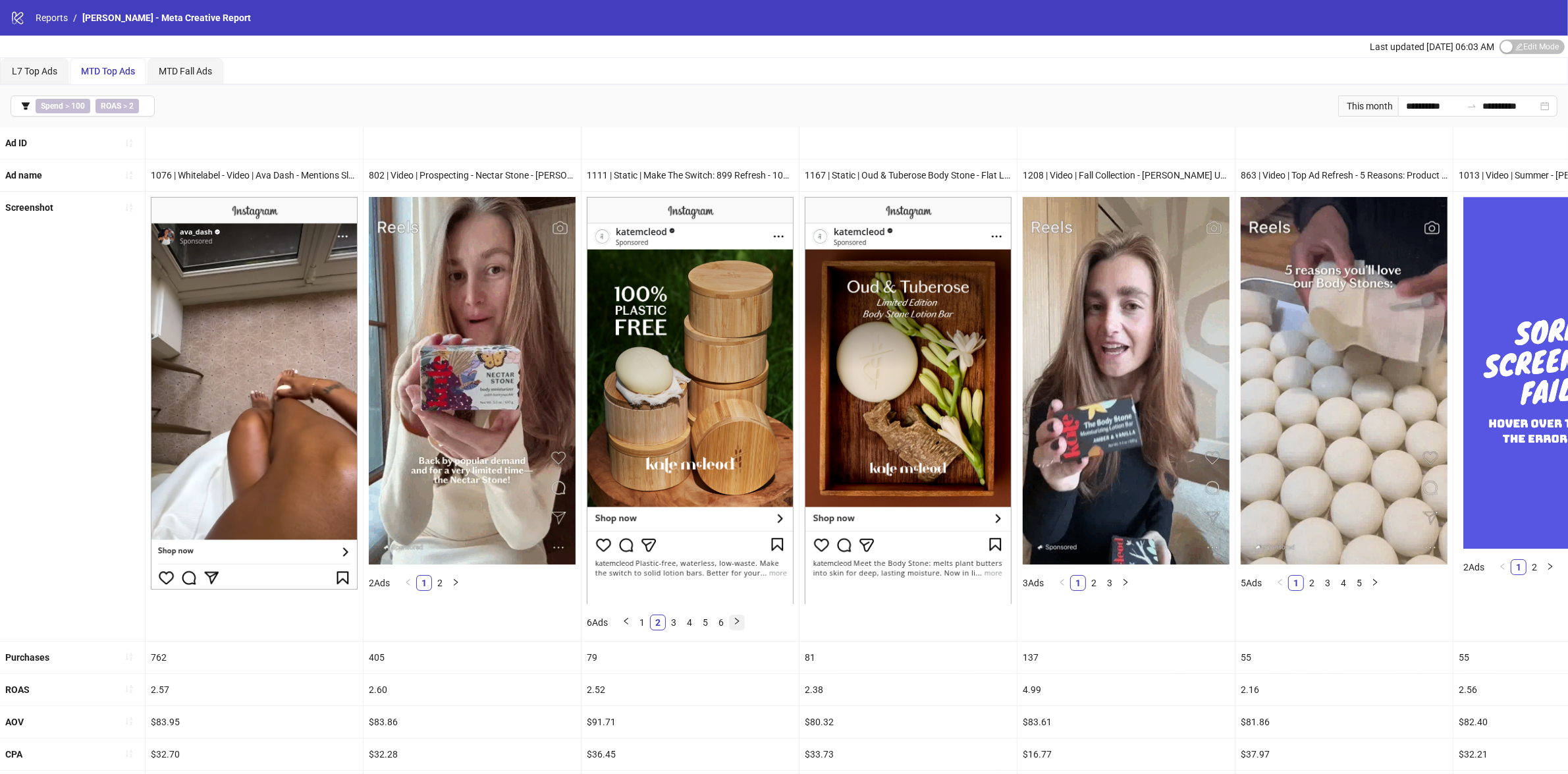
click at [744, 624] on button "button" at bounding box center [736, 622] width 16 height 16
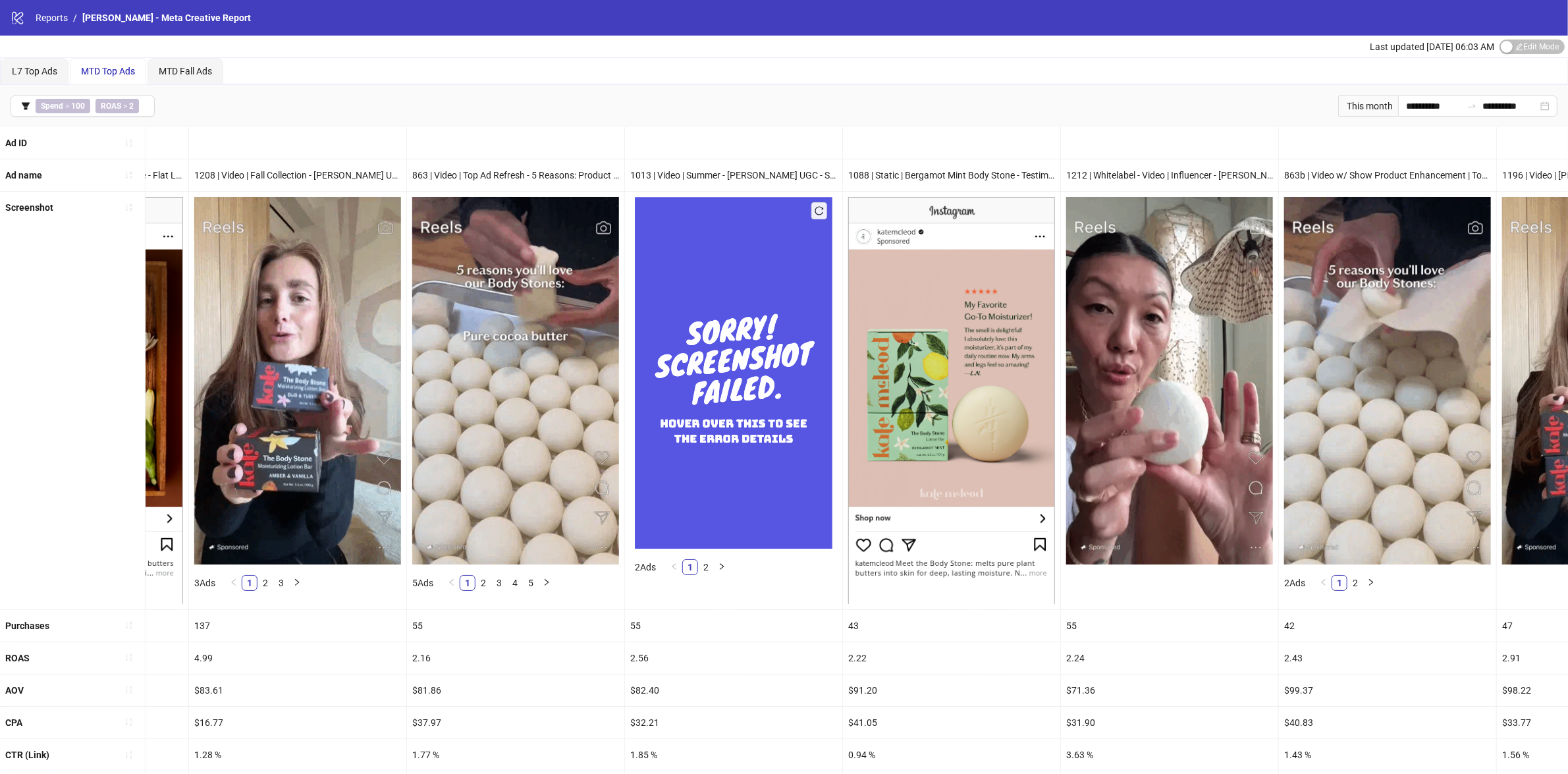
scroll to position [0, 1039]
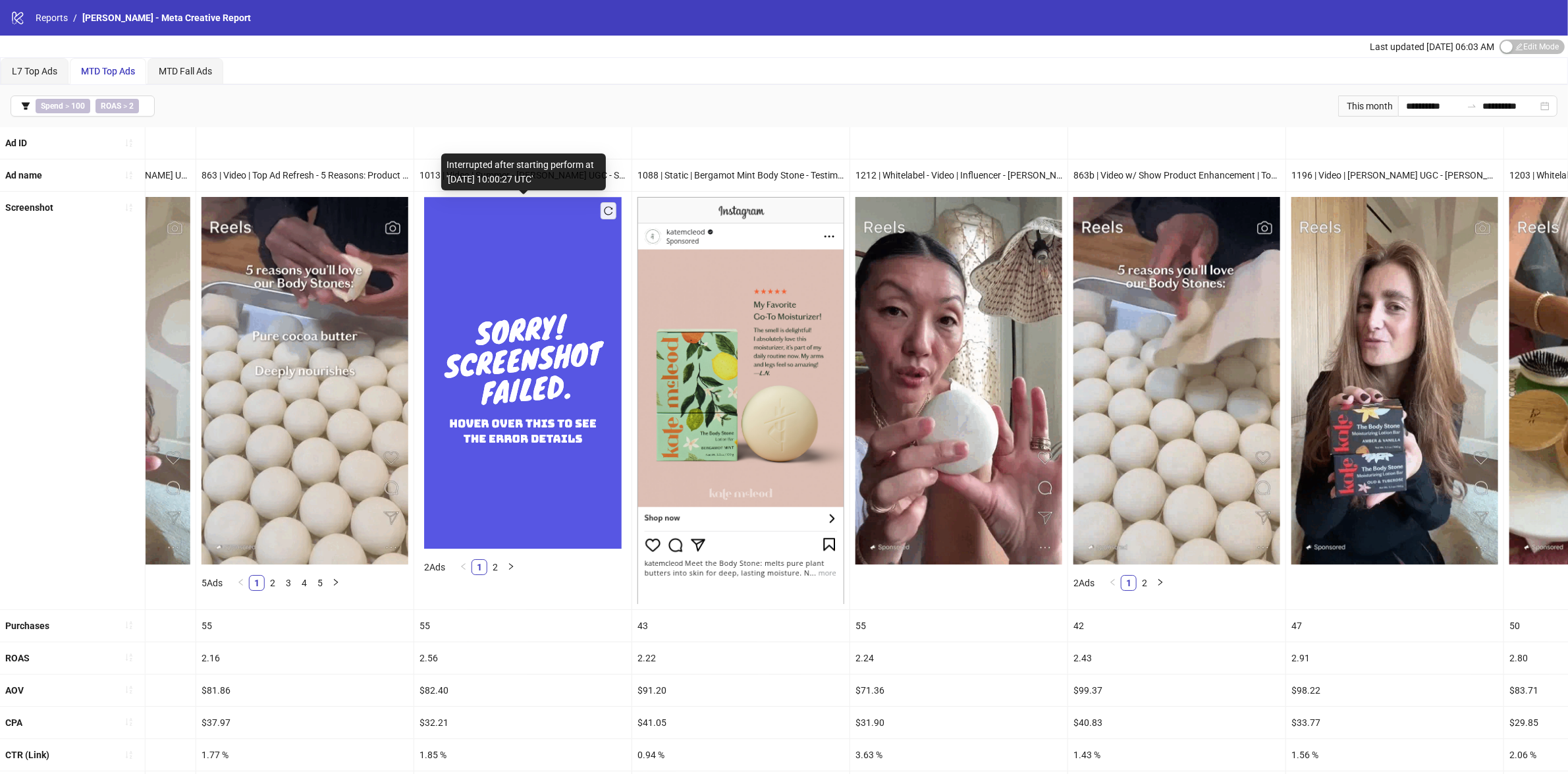
click at [513, 383] on img at bounding box center [522, 372] width 197 height 351
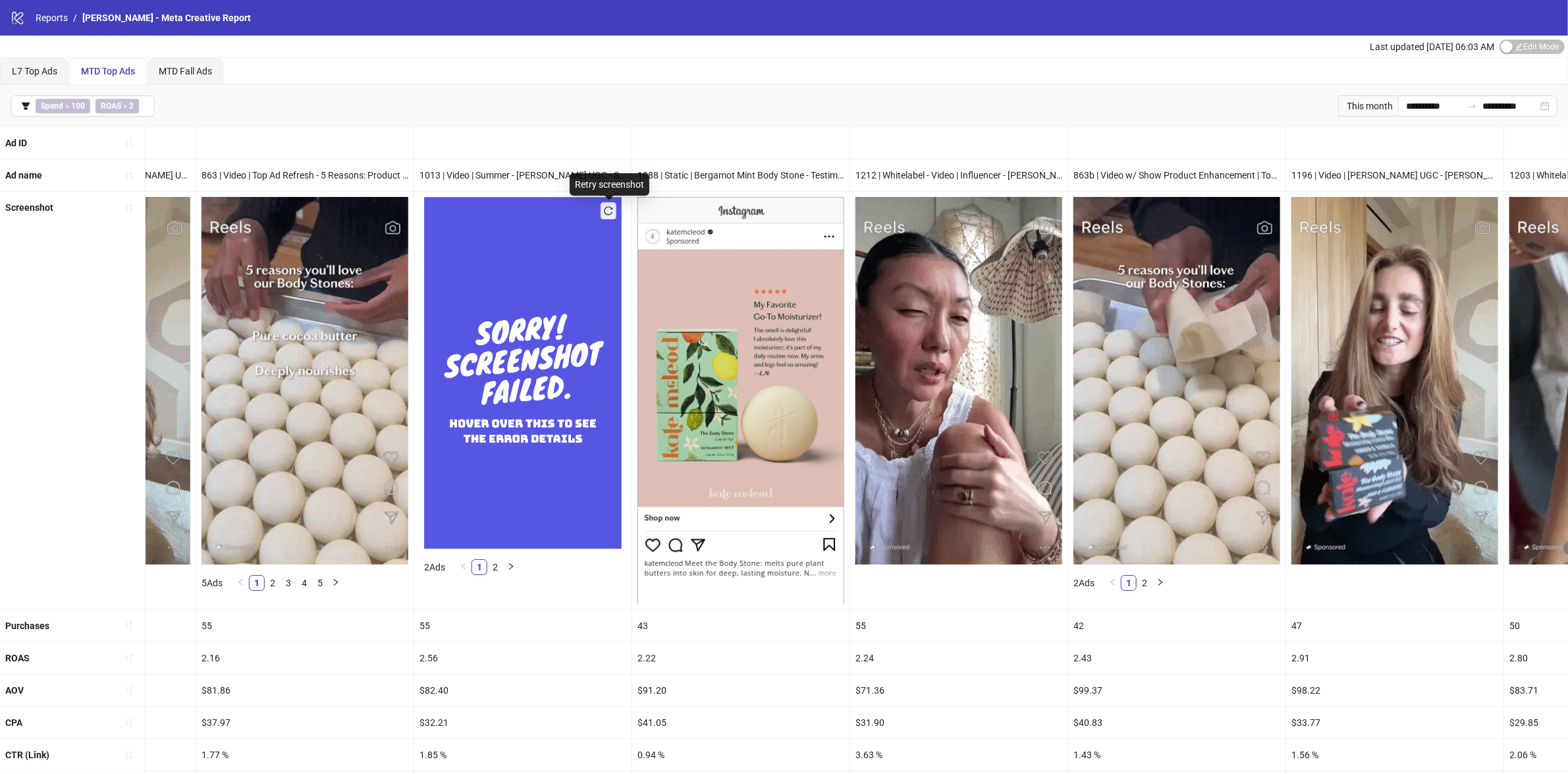
click at [609, 213] on icon "reload" at bounding box center [609, 211] width 9 height 9
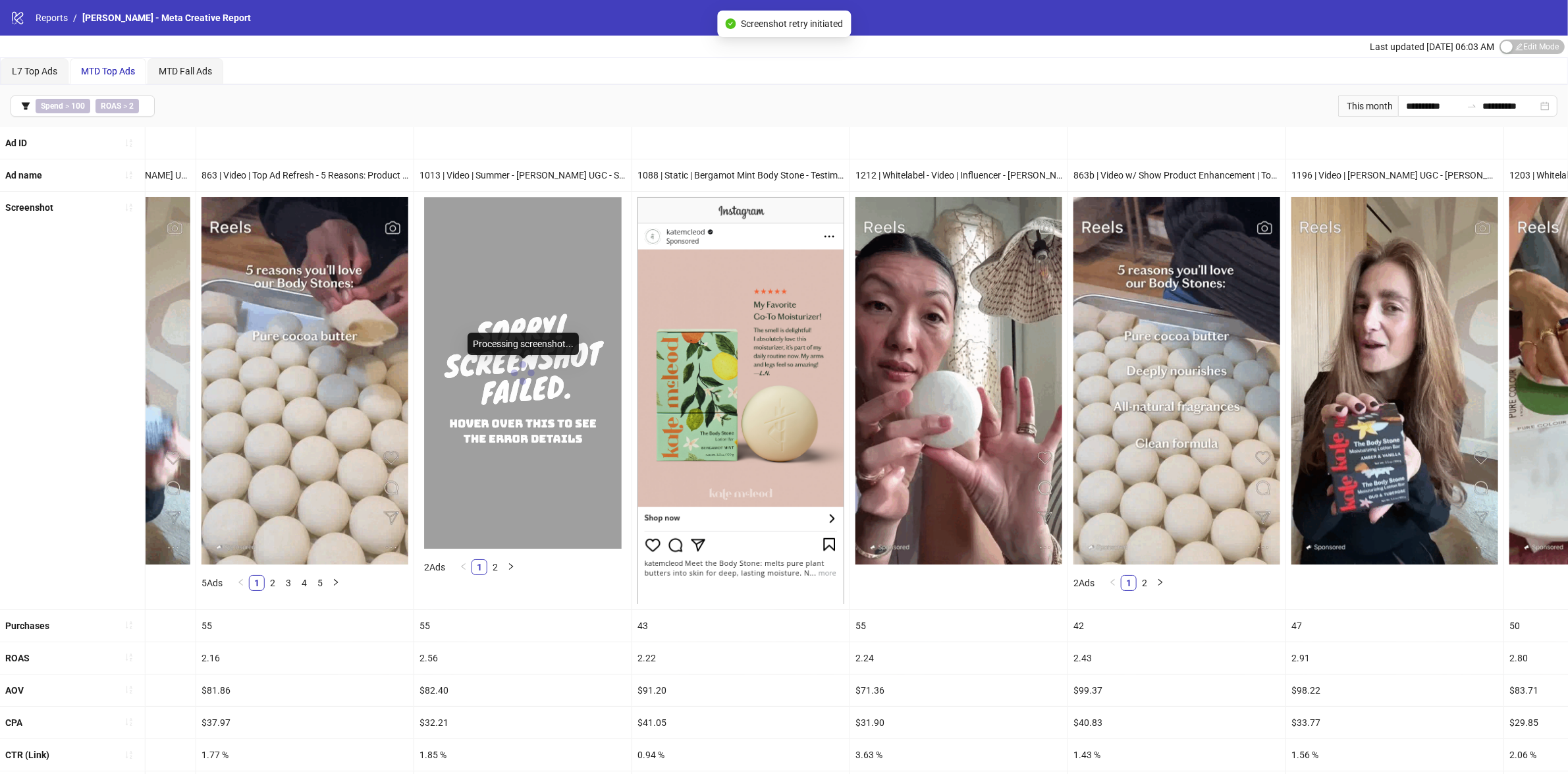
click at [285, 504] on img at bounding box center [305, 381] width 207 height 368
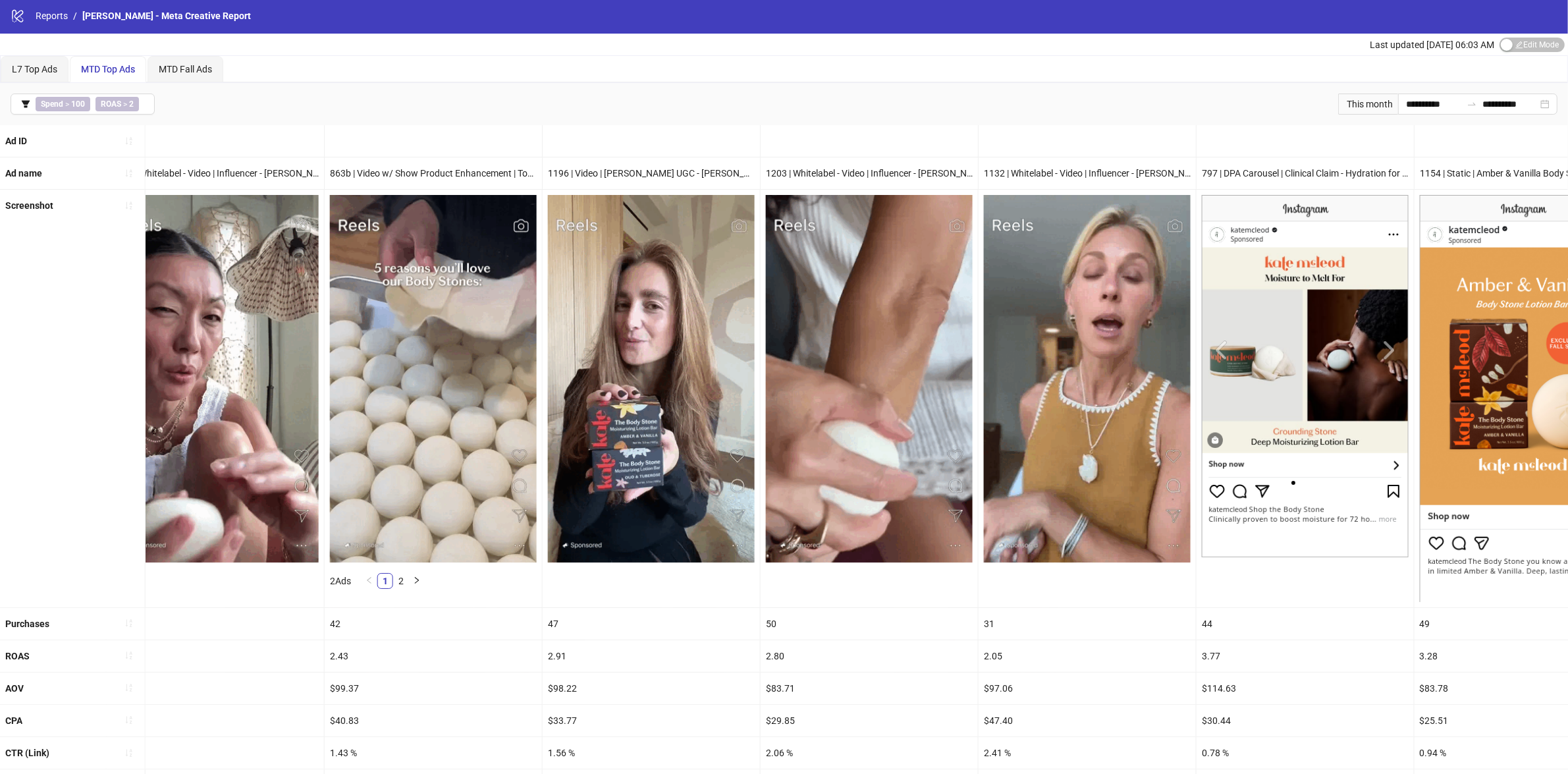
scroll to position [0, 0]
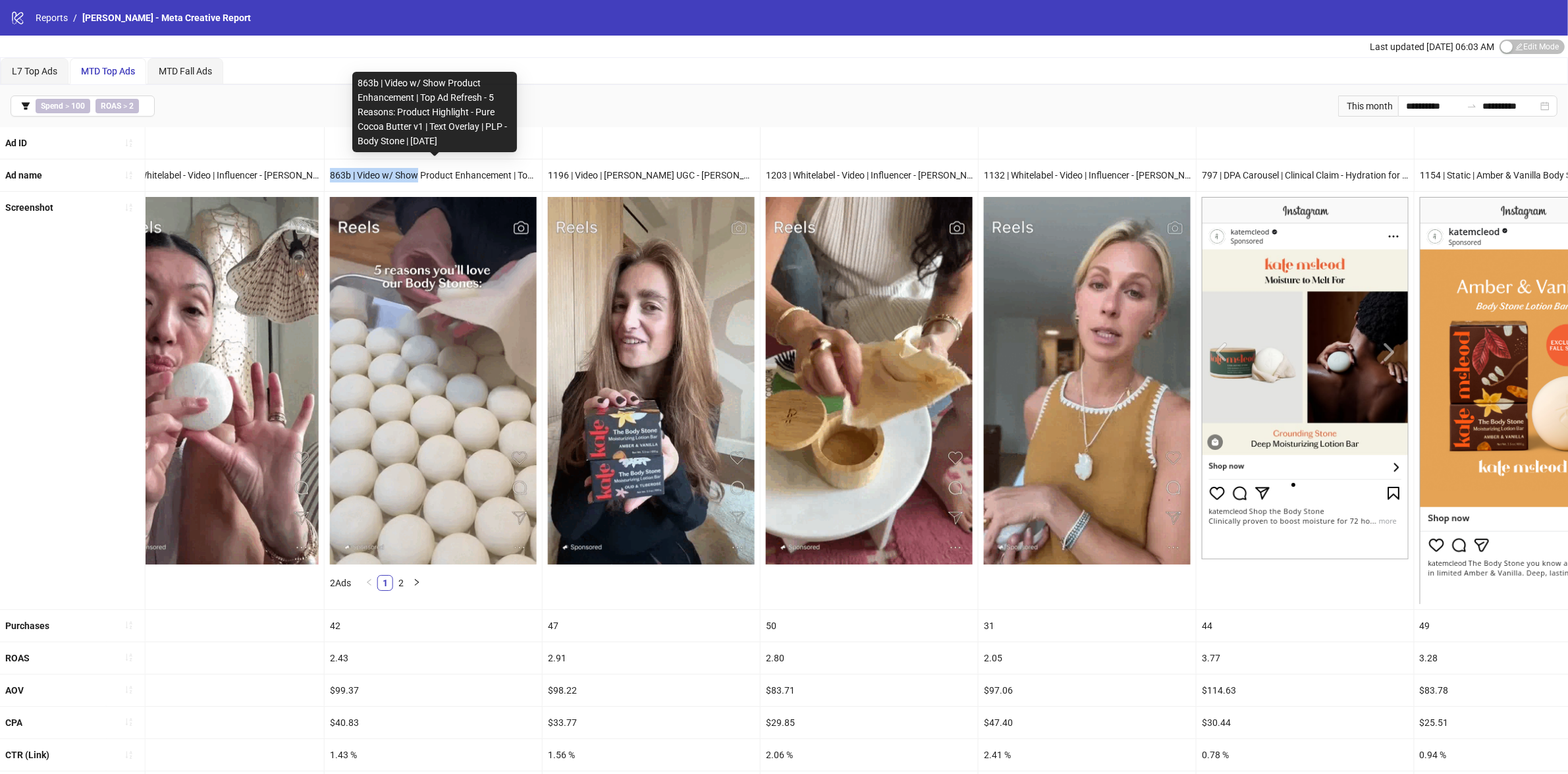
drag, startPoint x: 330, startPoint y: 177, endPoint x: 419, endPoint y: 178, distance: 89.0
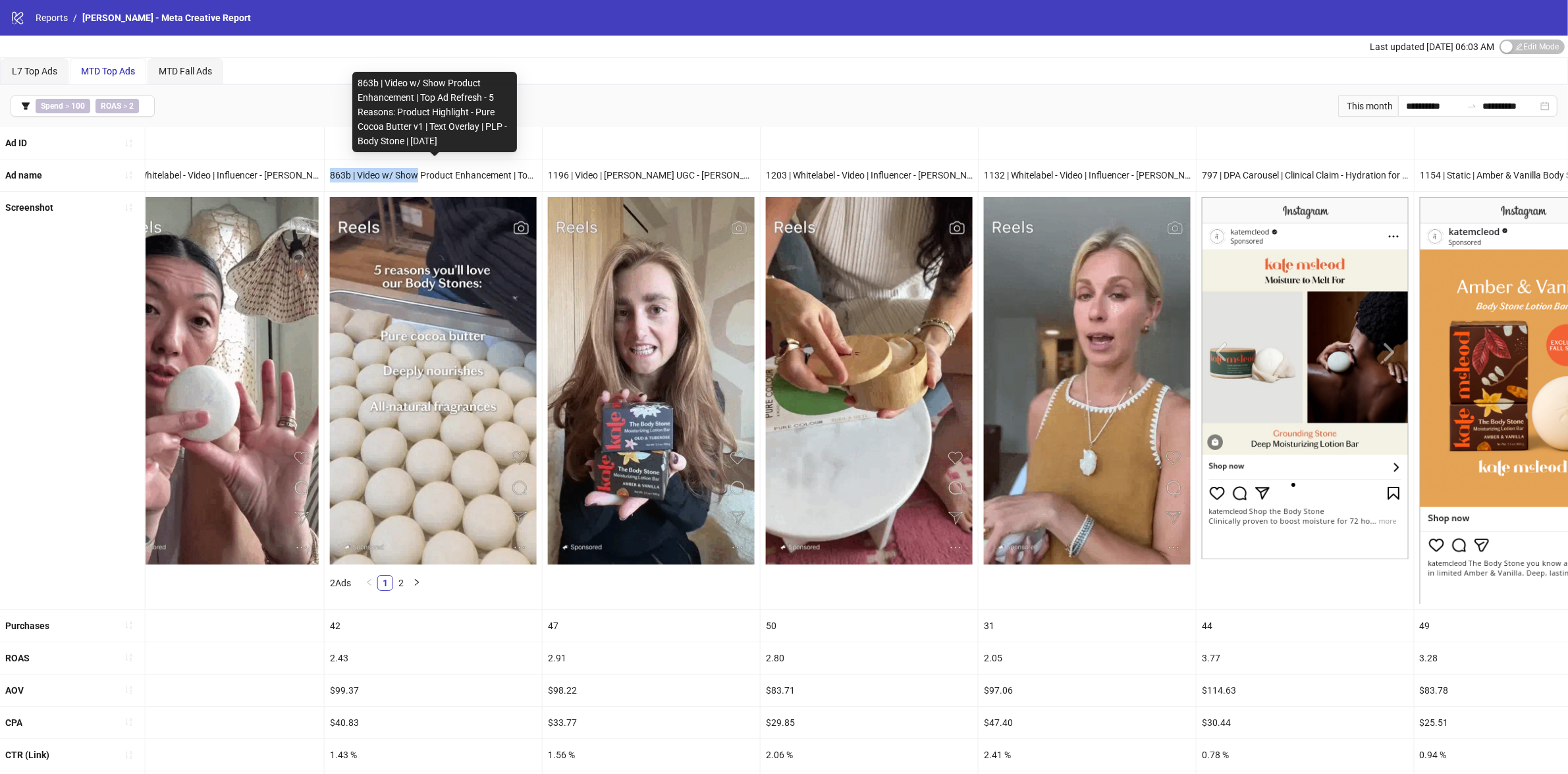
click at [419, 178] on div "863b | Video w/ Show Product Enhancement | Top Ad Refresh - 5 Reasons: Product …" at bounding box center [433, 175] width 218 height 32
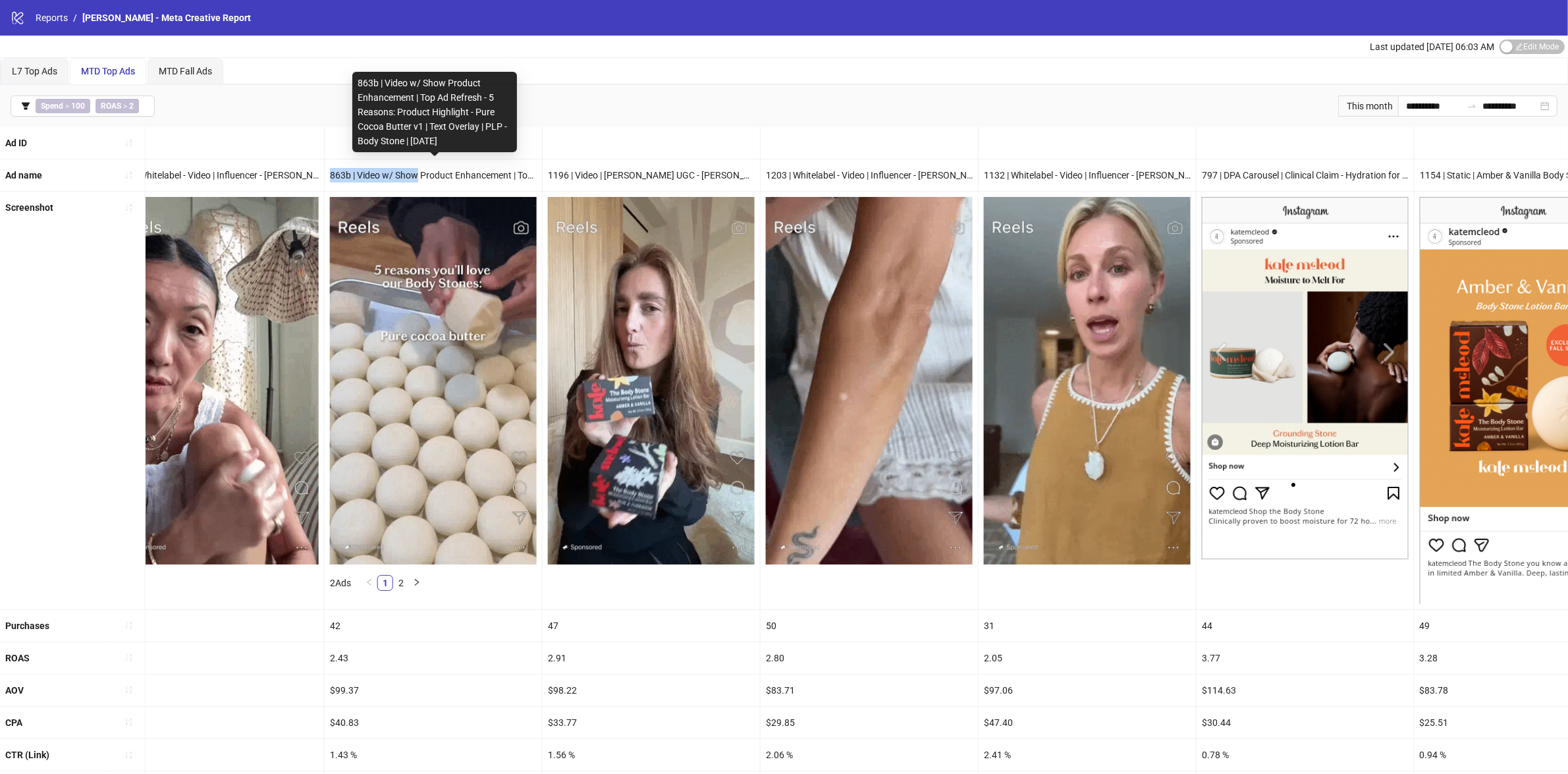
copy div "863b | Video w/ Show"
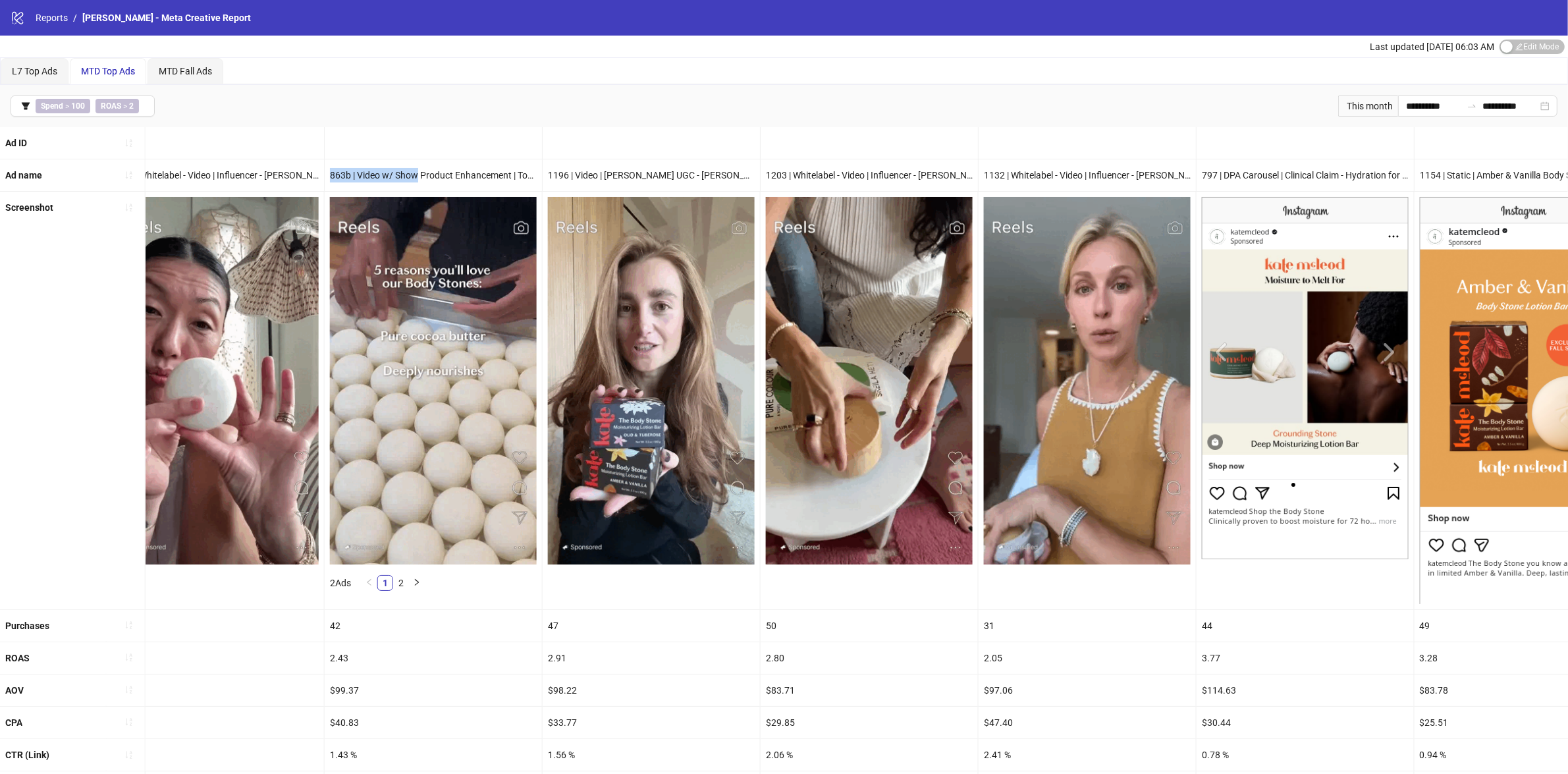
click at [1394, 353] on img at bounding box center [1304, 379] width 207 height 363
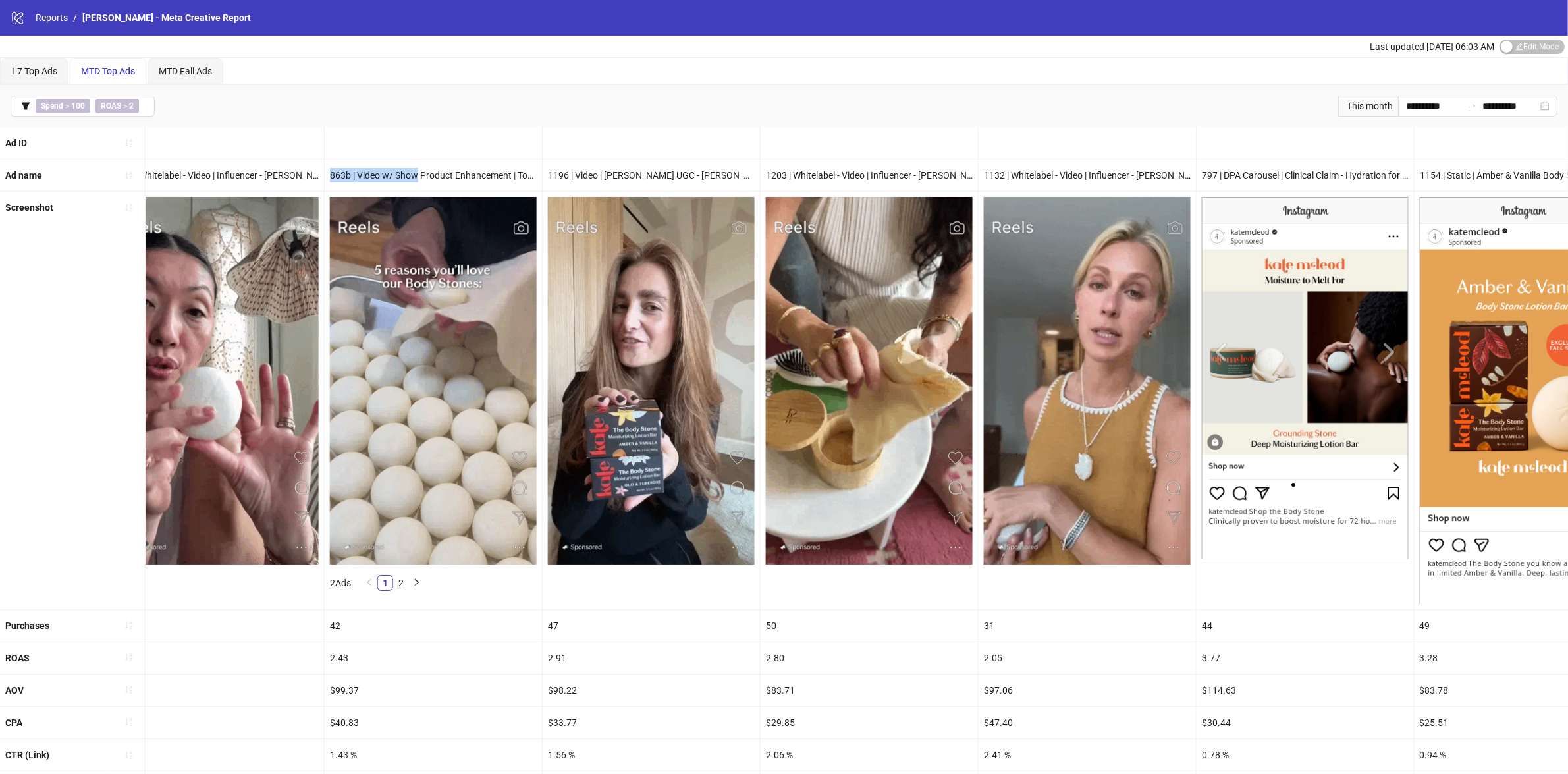
click at [1386, 351] on img at bounding box center [1304, 379] width 207 height 363
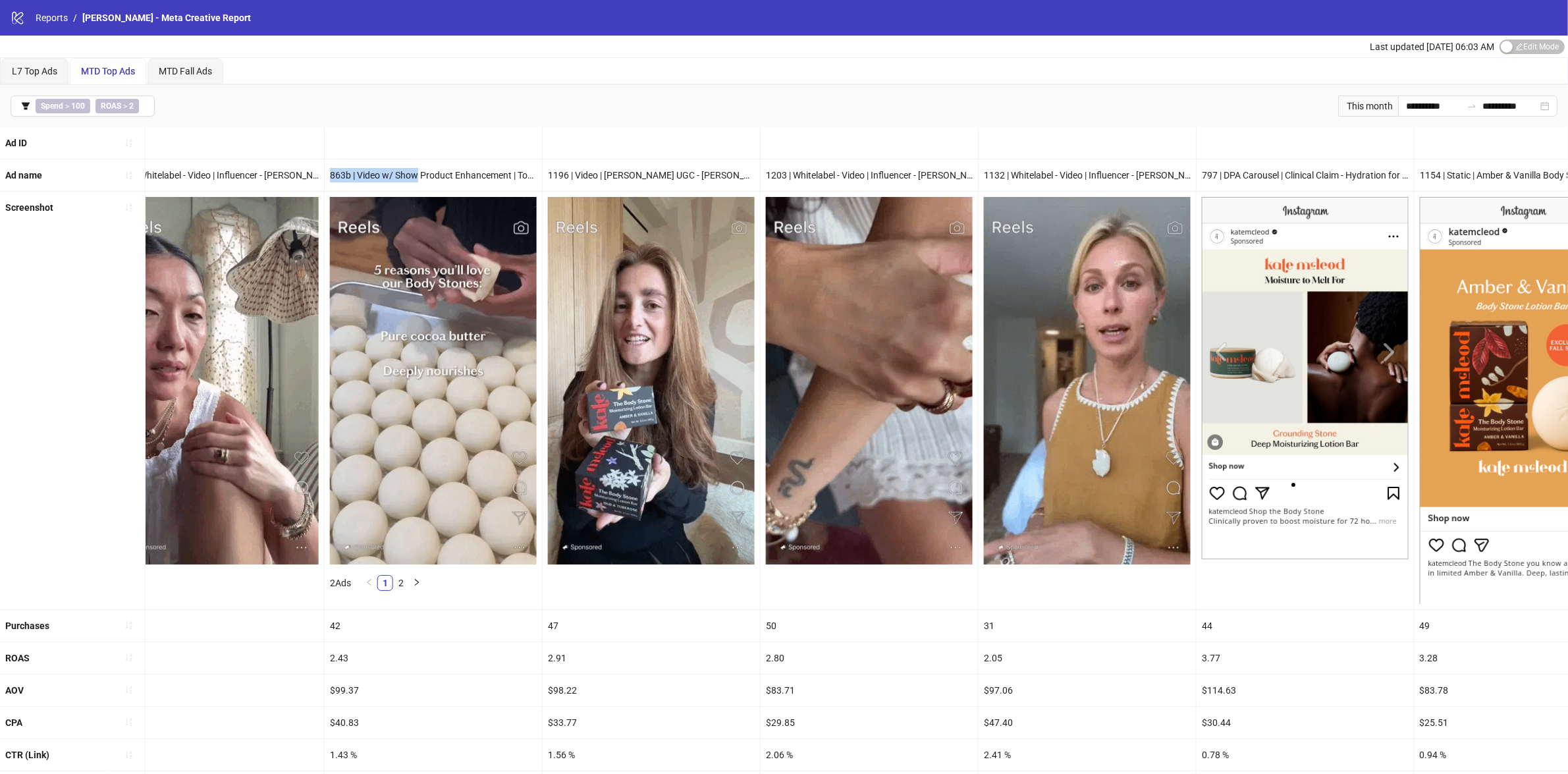
click at [1390, 354] on img at bounding box center [1304, 379] width 207 height 363
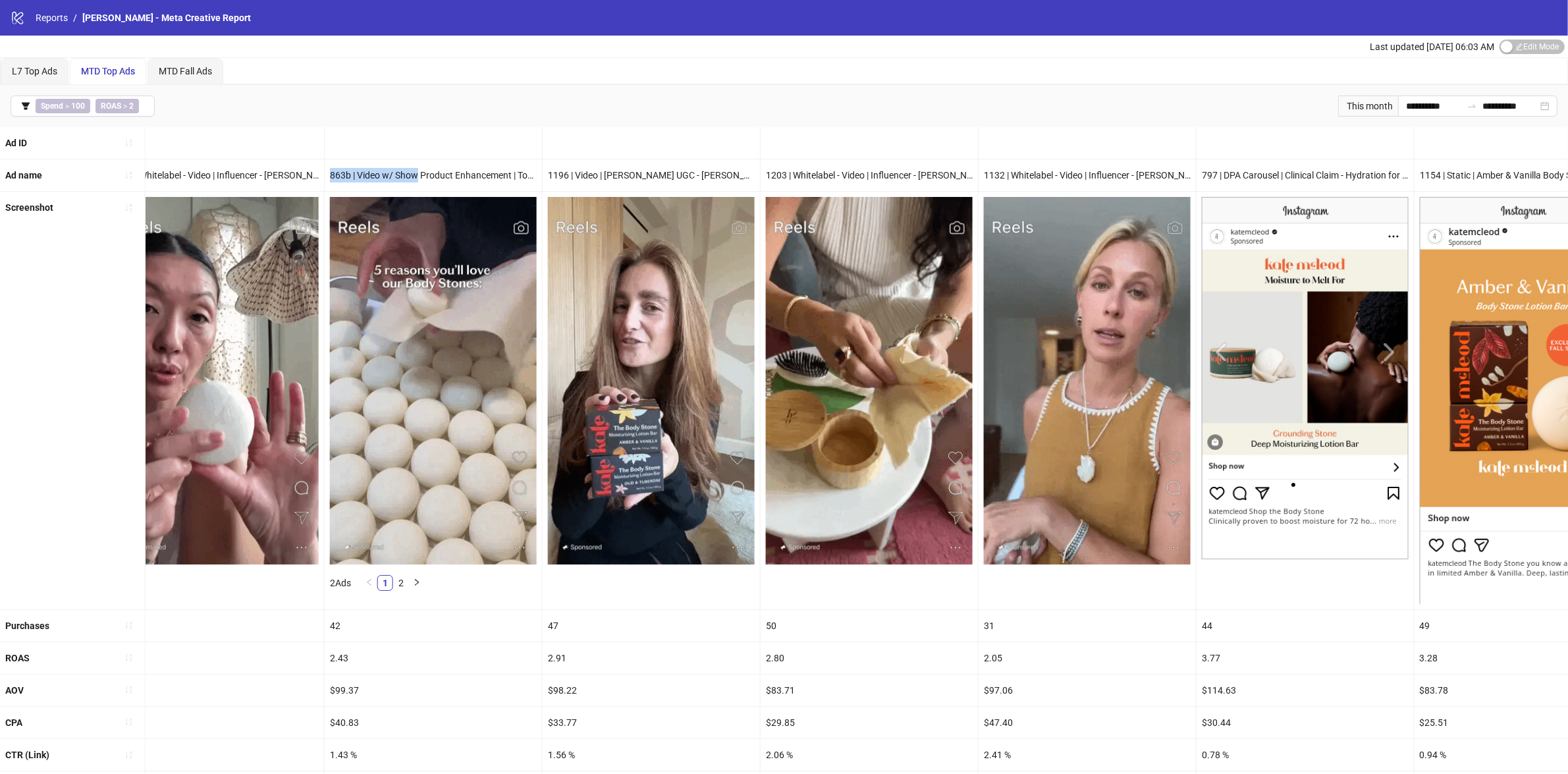
click at [1388, 350] on img at bounding box center [1304, 379] width 207 height 363
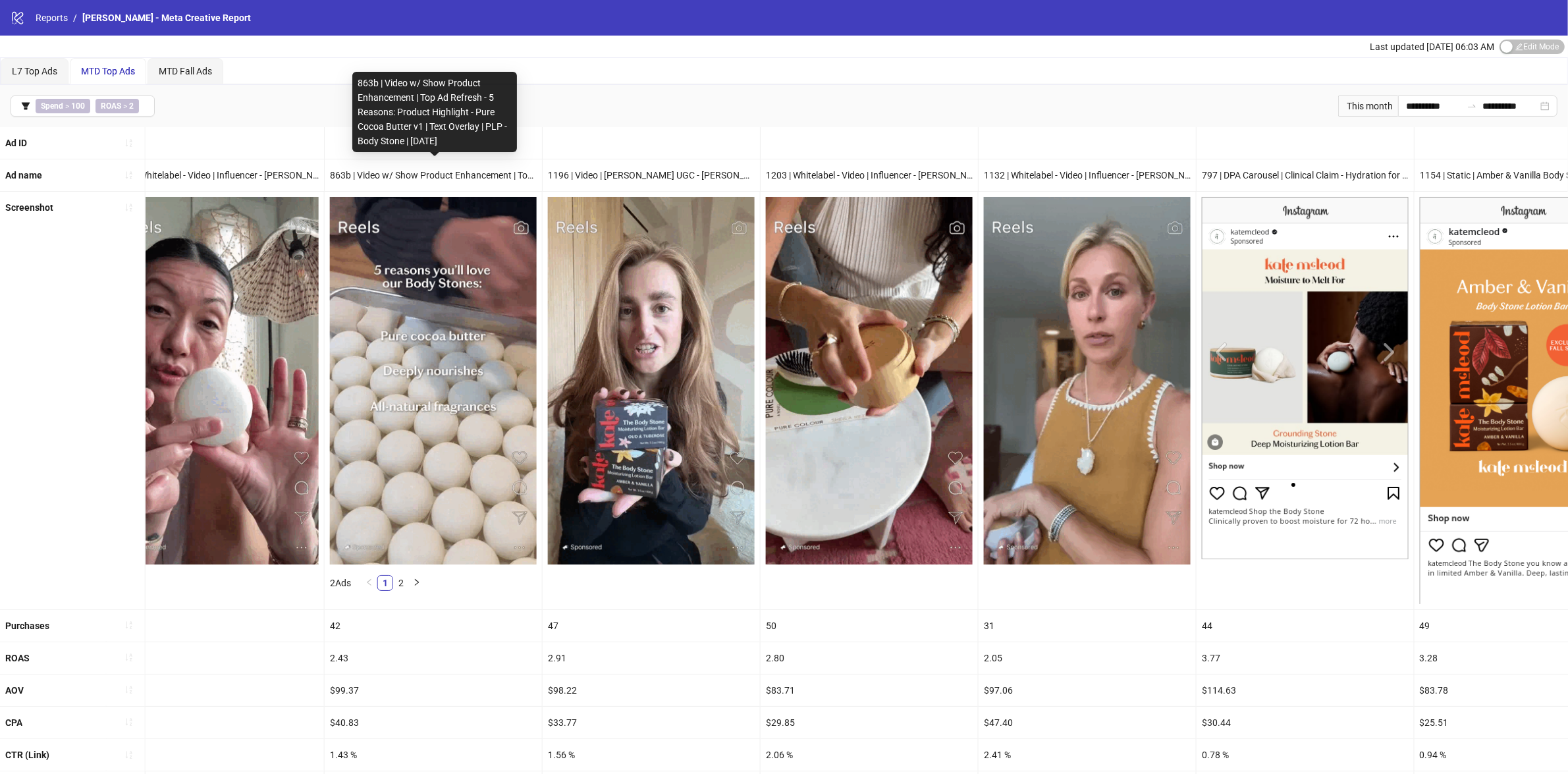
click at [395, 172] on div "863b | Video w/ Show Product Enhancement | Top Ad Refresh - 5 Reasons: Product …" at bounding box center [433, 175] width 218 height 32
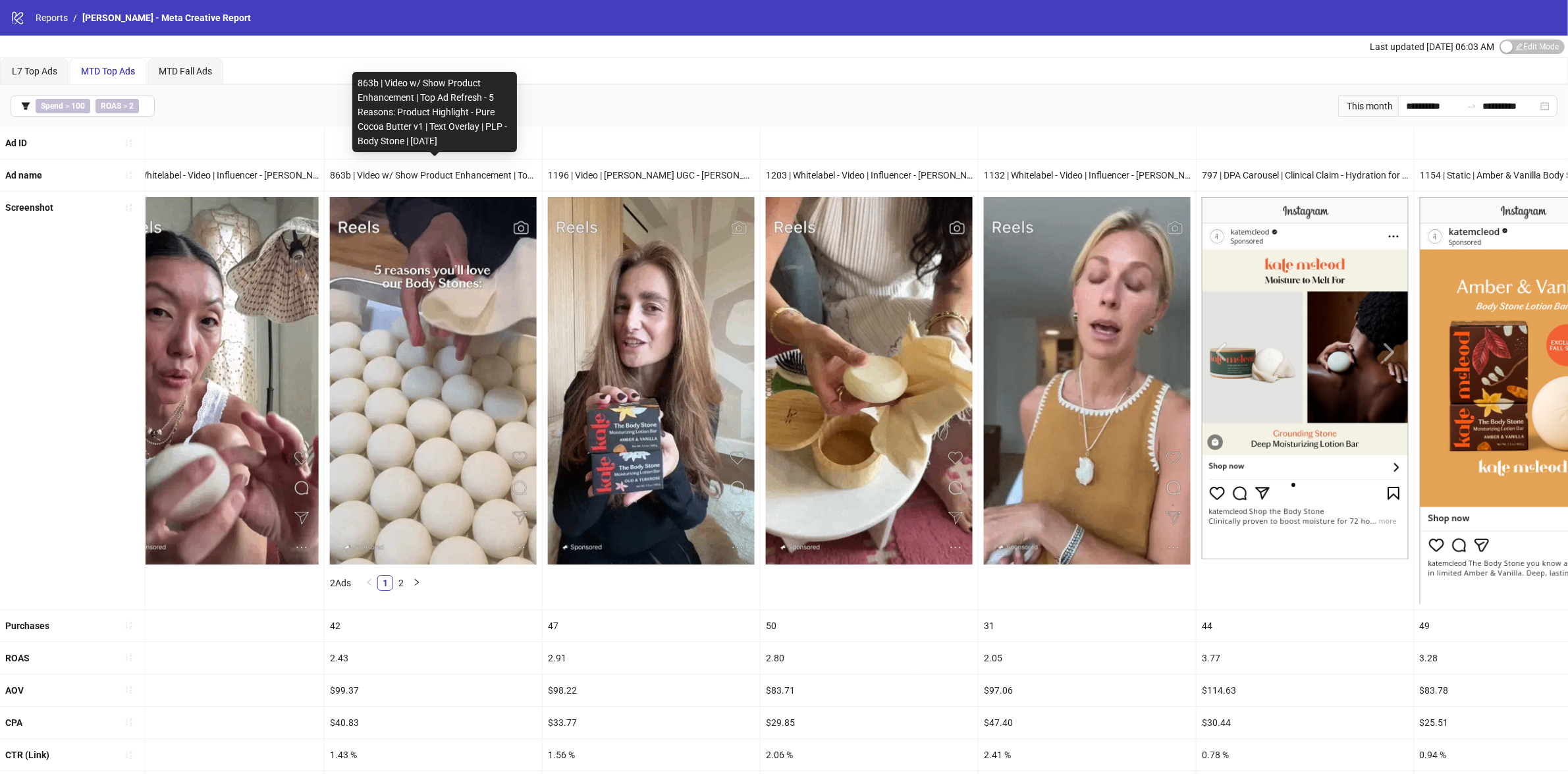
click at [434, 180] on div "863b | Video w/ Show Product Enhancement | Top Ad Refresh - 5 Reasons: Product …" at bounding box center [433, 175] width 218 height 32
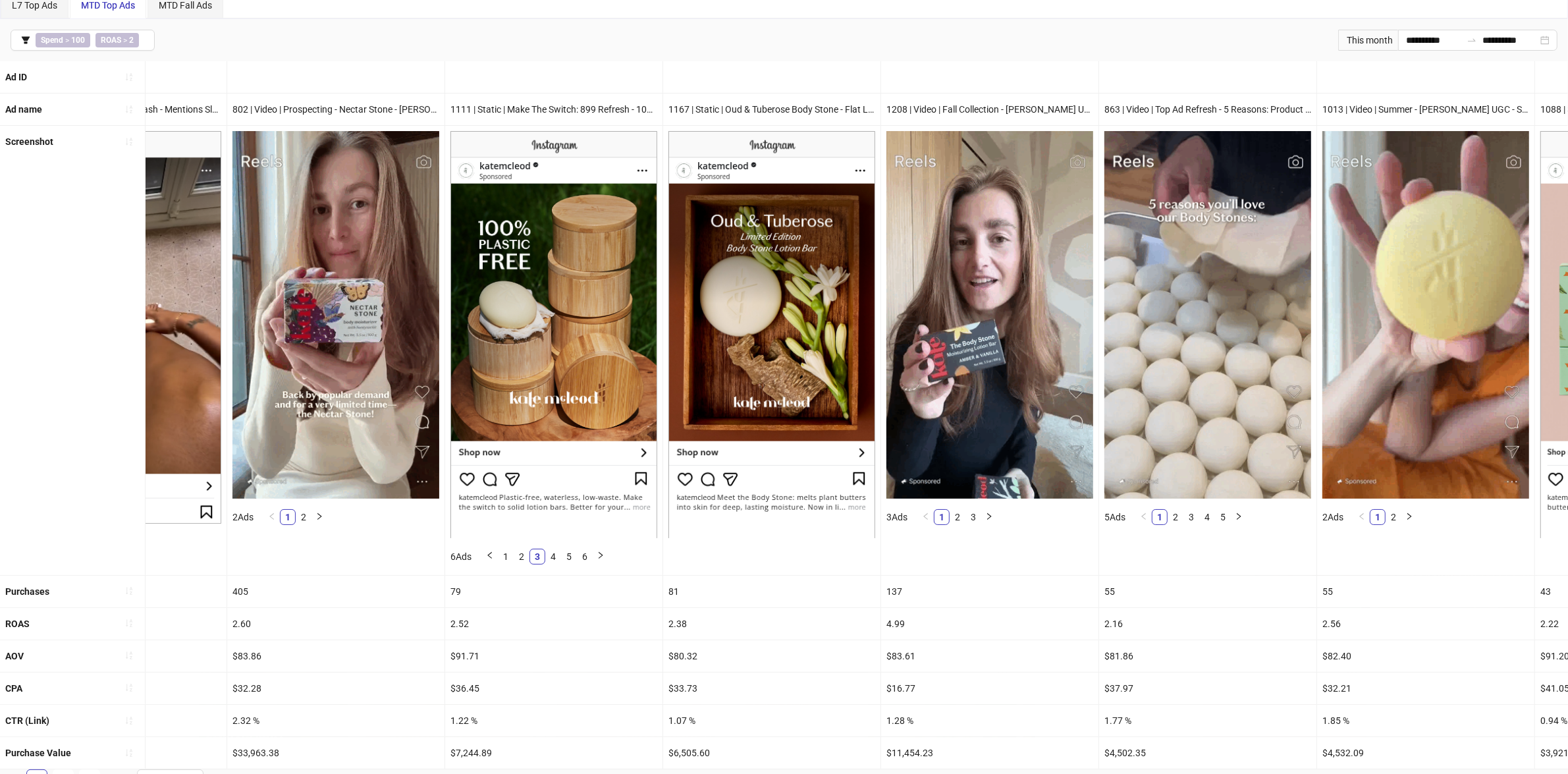
scroll to position [0, 141]
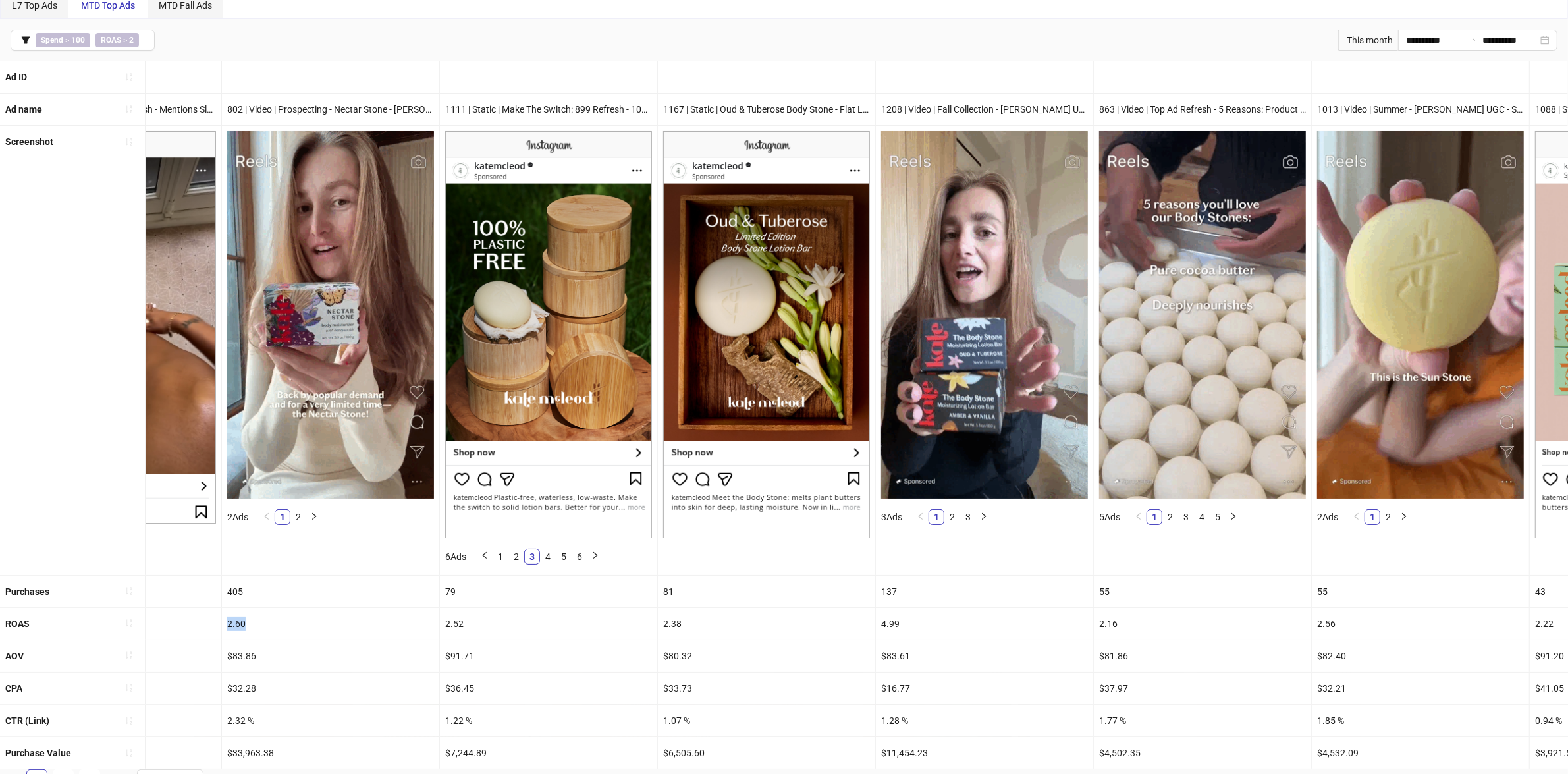
drag, startPoint x: 227, startPoint y: 626, endPoint x: 275, endPoint y: 631, distance: 48.3
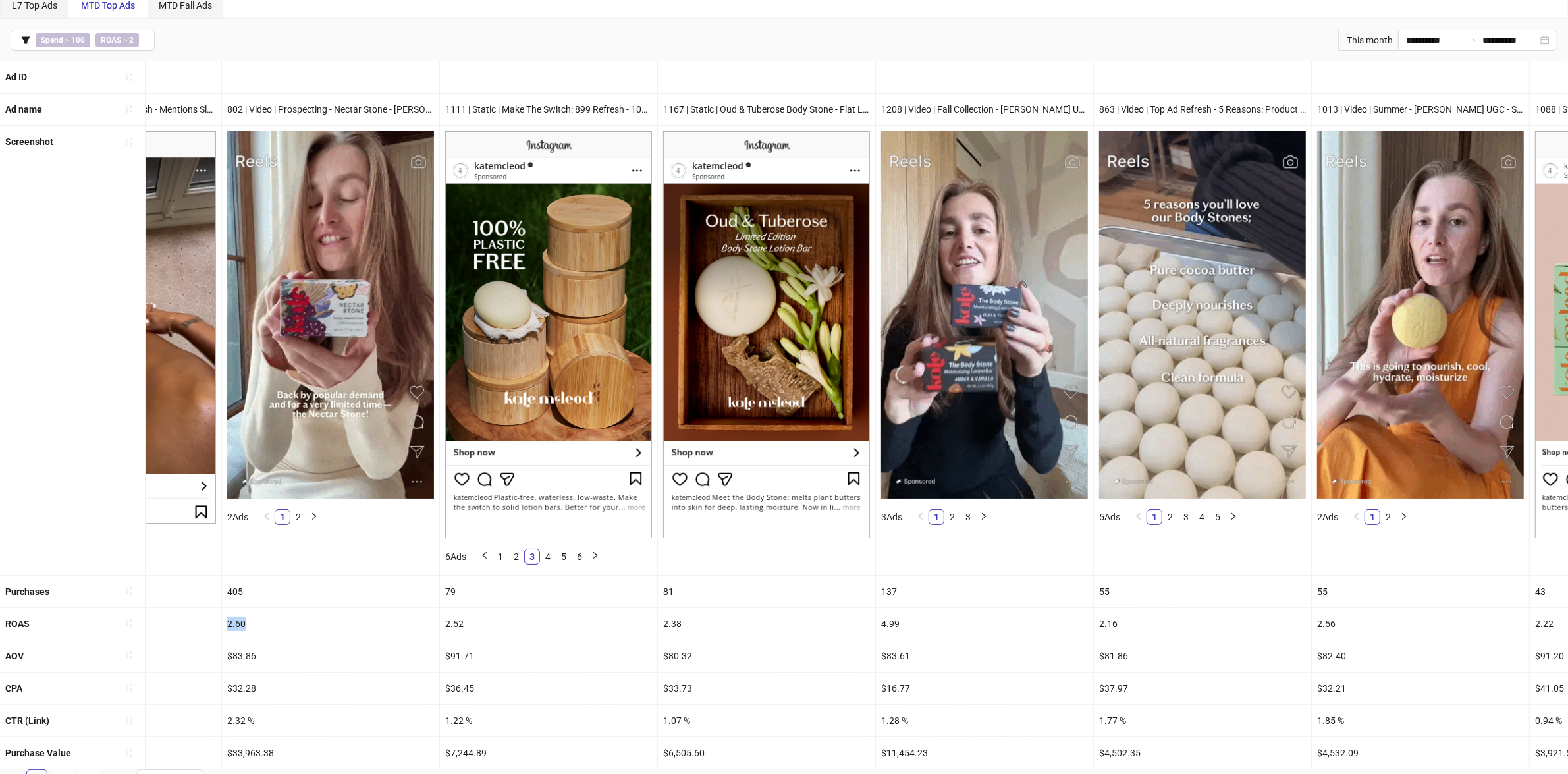
click at [275, 631] on div "2.60" at bounding box center [330, 624] width 218 height 32
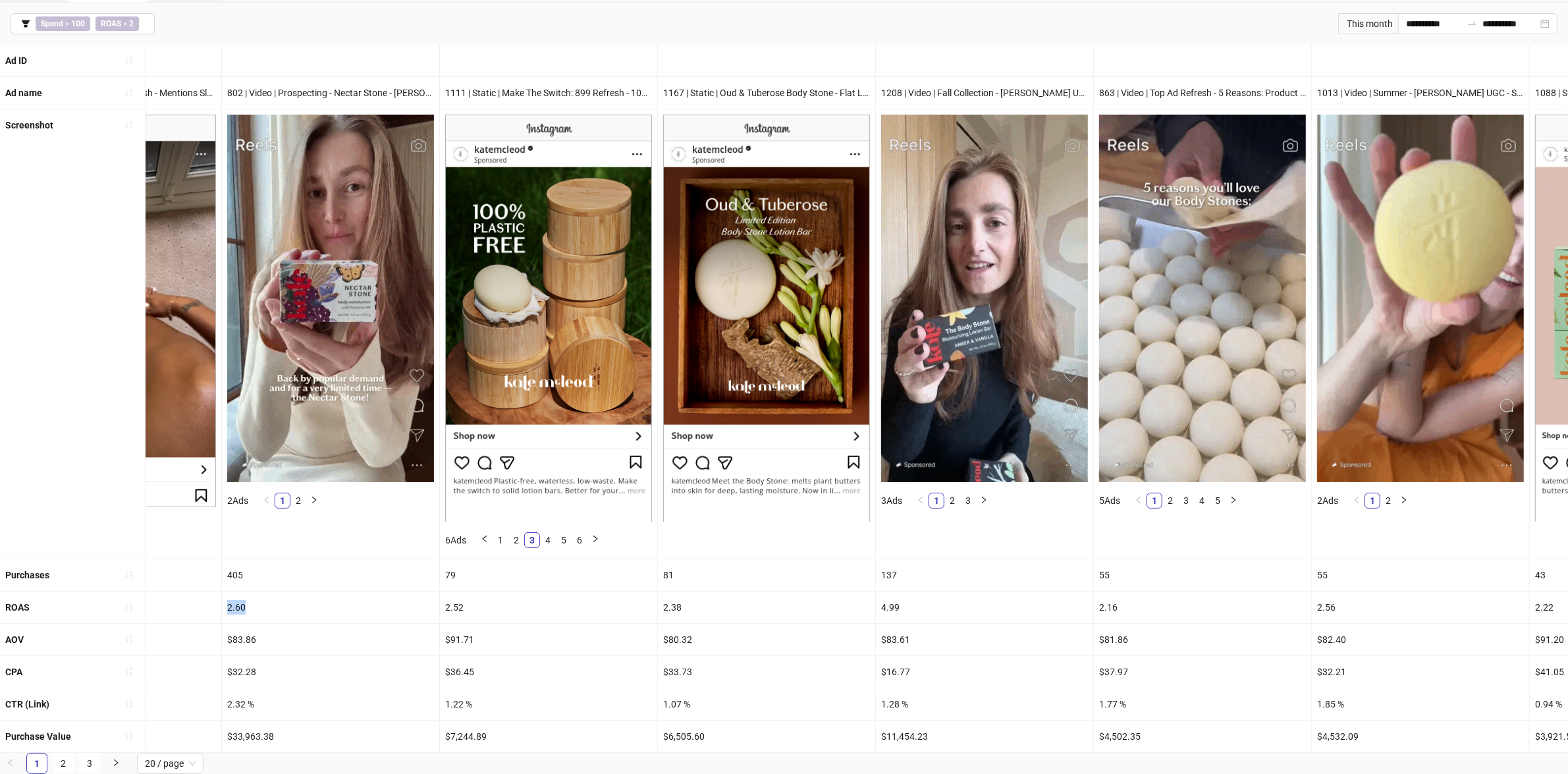
scroll to position [0, 0]
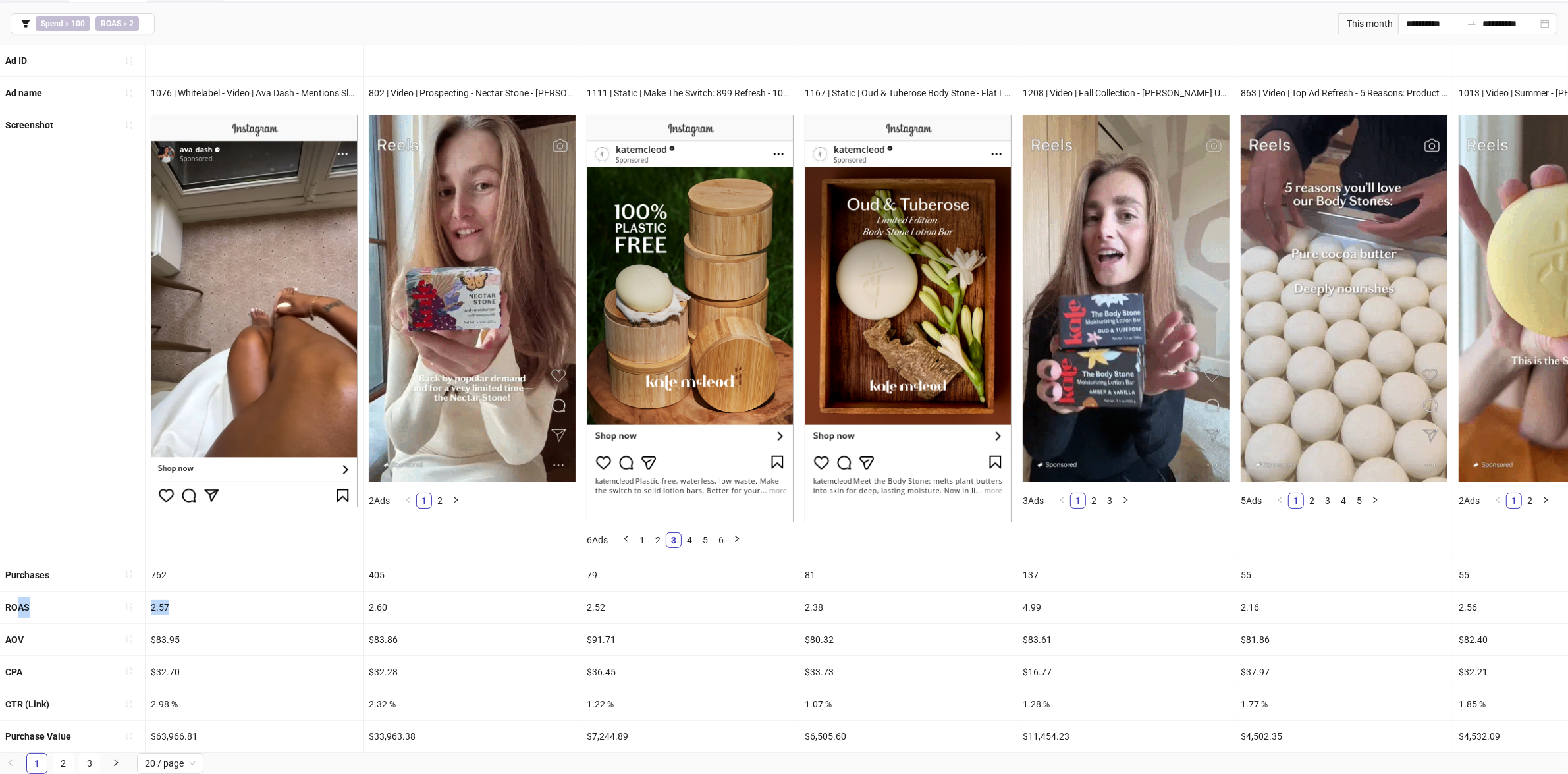
drag, startPoint x: 19, startPoint y: 593, endPoint x: 280, endPoint y: 602, distance: 261.2
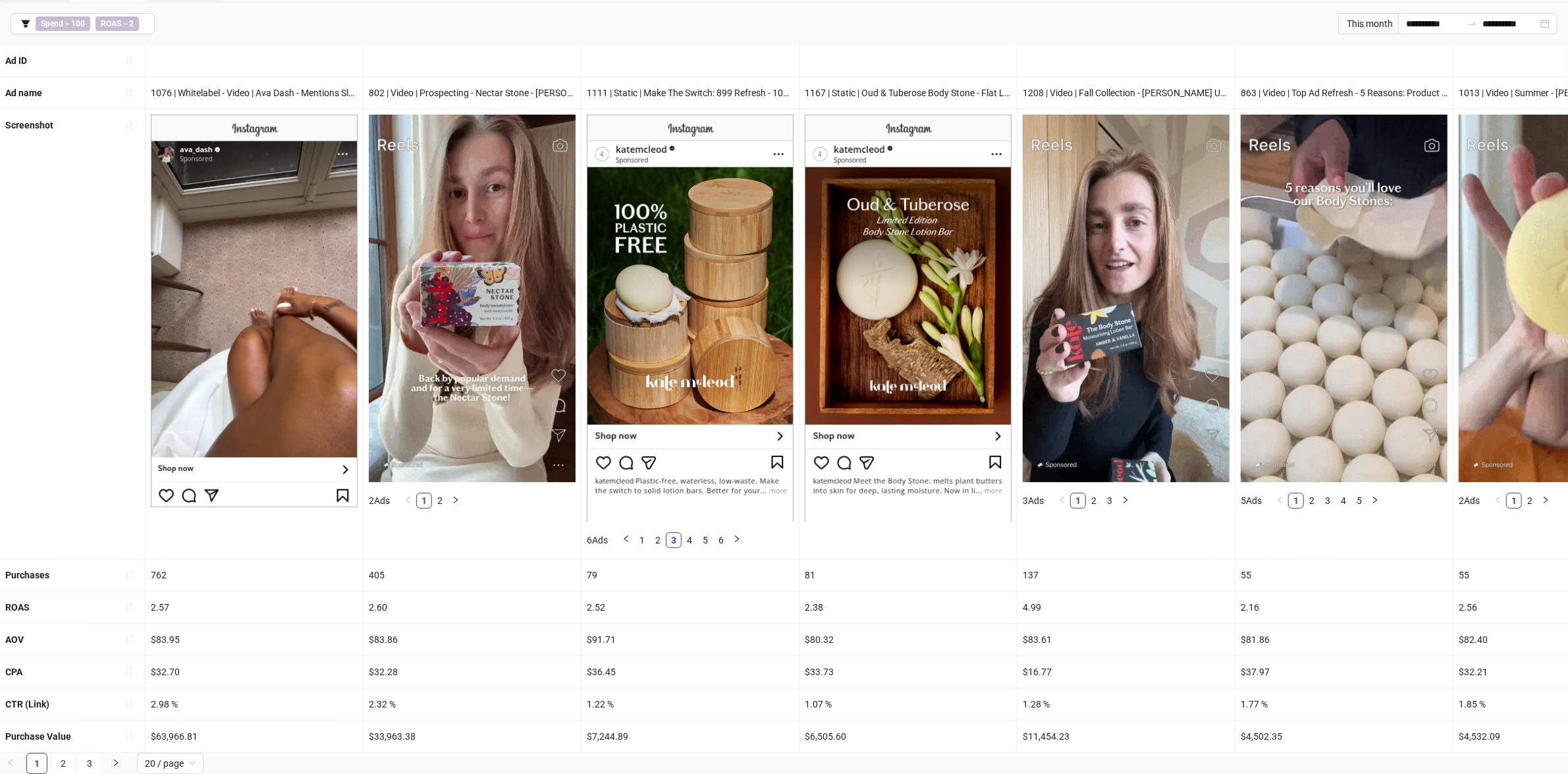
click at [266, 703] on div "2.98 %" at bounding box center [254, 704] width 218 height 32
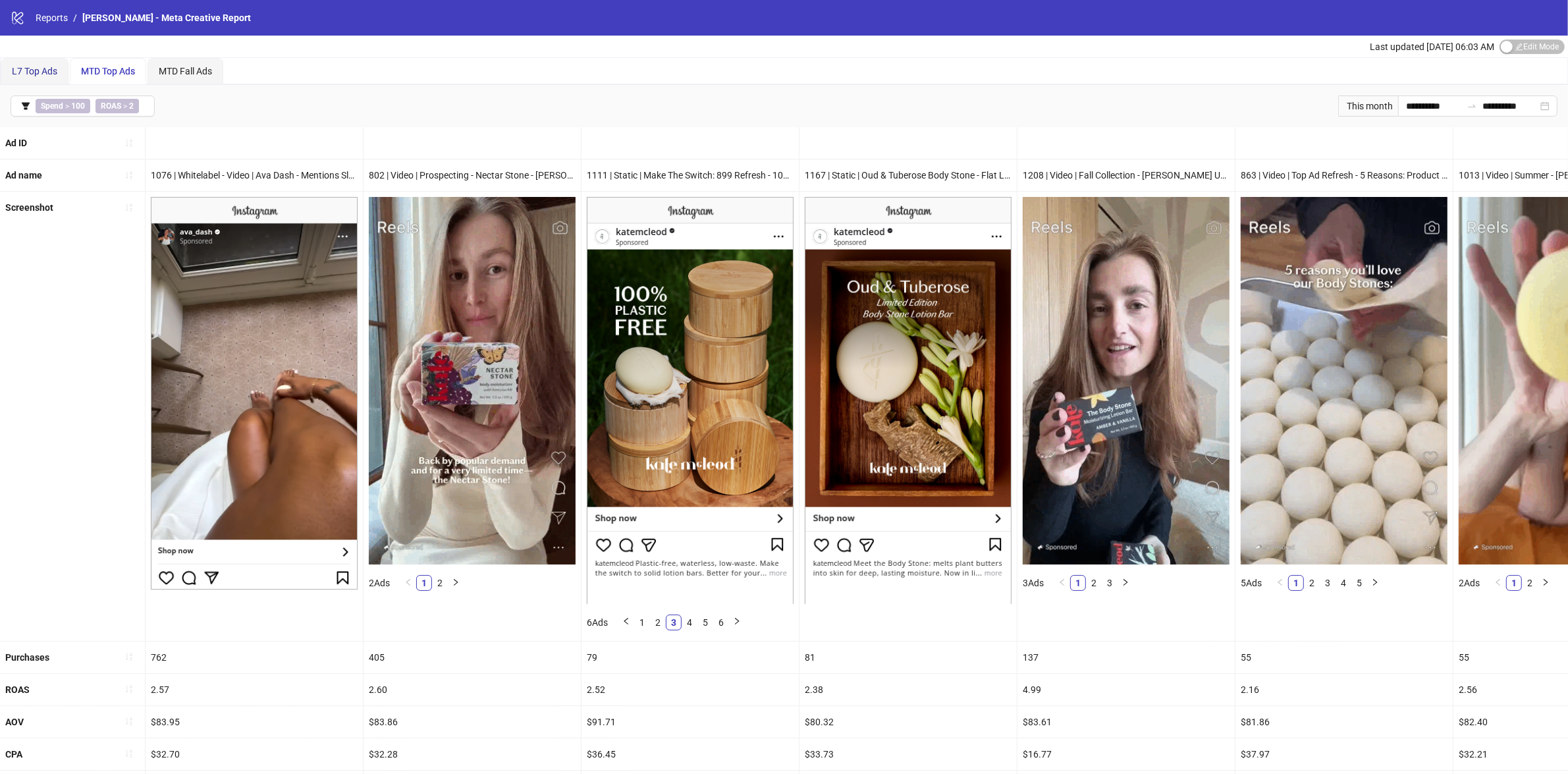
click at [28, 70] on span "L7 Top Ads" at bounding box center [34, 71] width 45 height 11
